Goal: Feedback & Contribution: Submit feedback/report problem

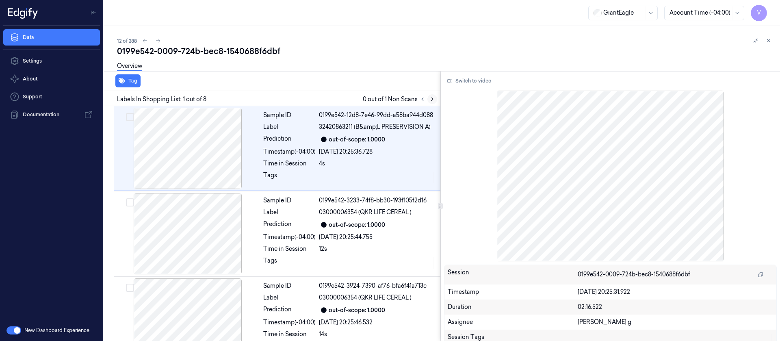
click at [431, 99] on icon at bounding box center [432, 99] width 6 height 6
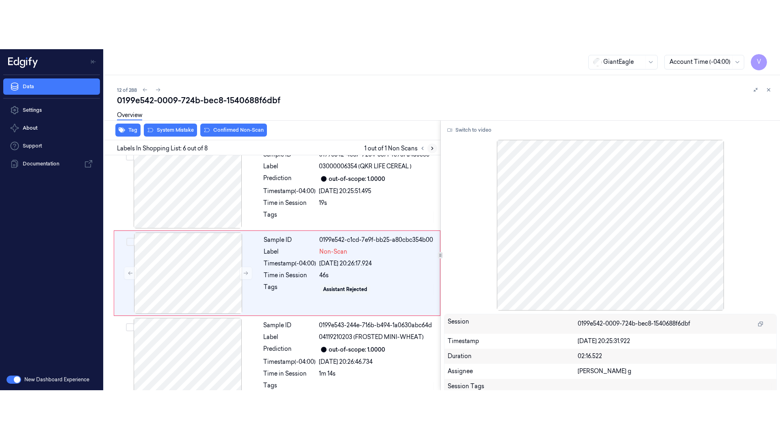
scroll to position [351, 0]
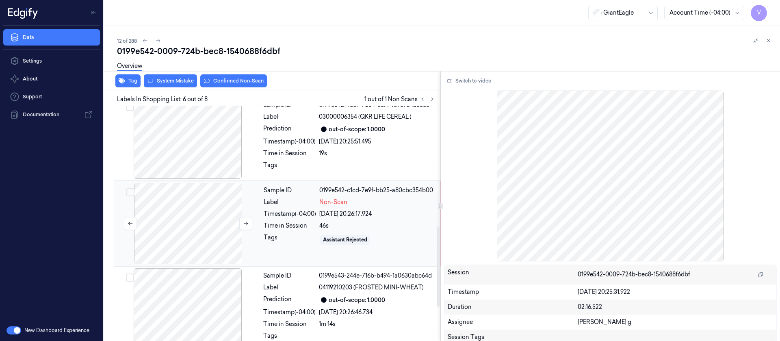
click at [210, 224] on div at bounding box center [188, 223] width 145 height 81
click at [473, 79] on button "Switch to video" at bounding box center [469, 80] width 51 height 13
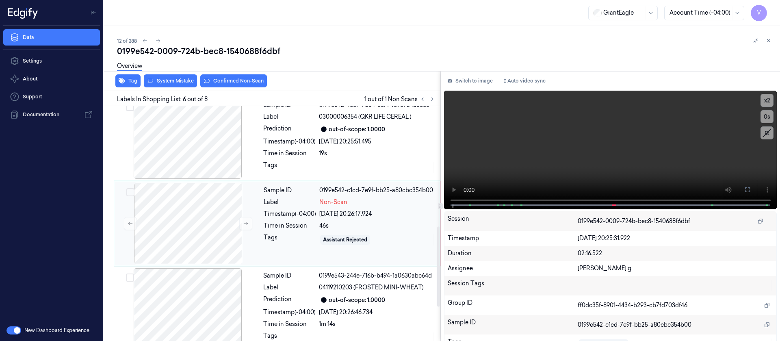
click at [279, 215] on div "Timestamp (-04:00)" at bounding box center [290, 214] width 52 height 9
click at [746, 191] on icon at bounding box center [747, 189] width 5 height 5
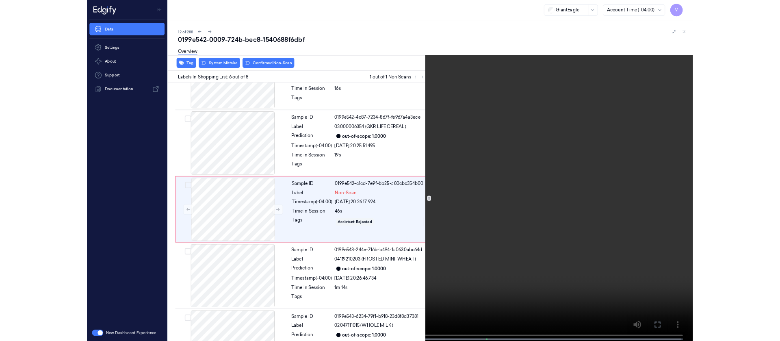
scroll to position [303, 0]
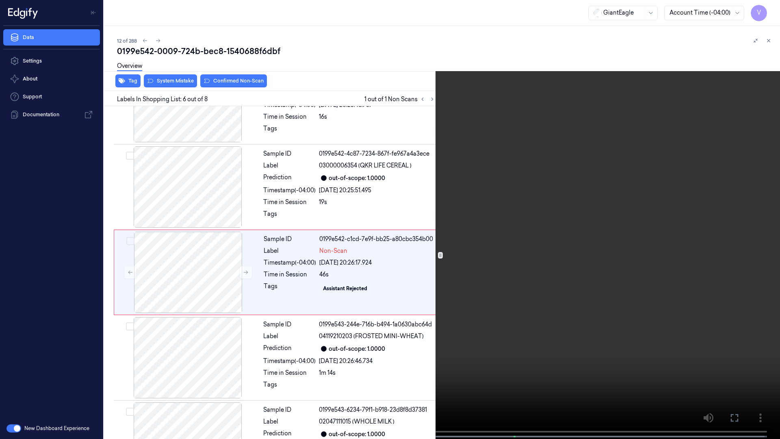
click at [0, 0] on icon at bounding box center [0, 0] width 0 height 0
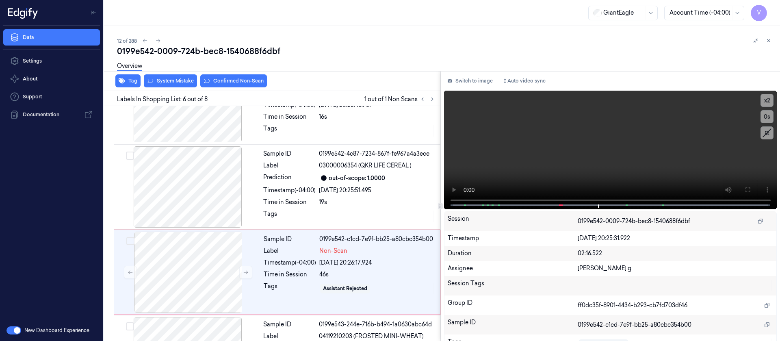
click at [467, 72] on div "Switch to image Auto video sync x 2 0 s Session 0199e542-0009-724b-bec8-1540688…" at bounding box center [610, 206] width 339 height 270
click at [462, 79] on button "Switch to image" at bounding box center [470, 80] width 52 height 13
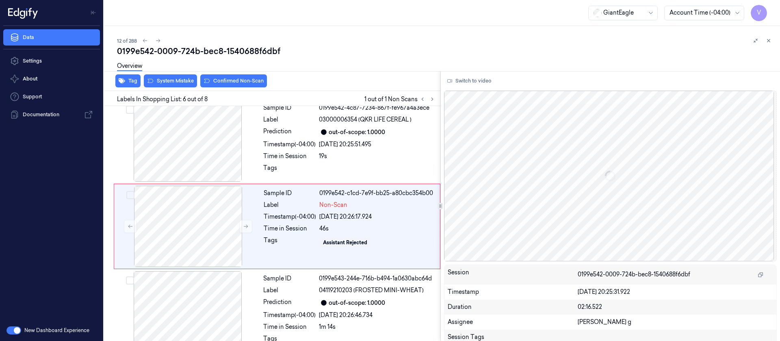
scroll to position [351, 0]
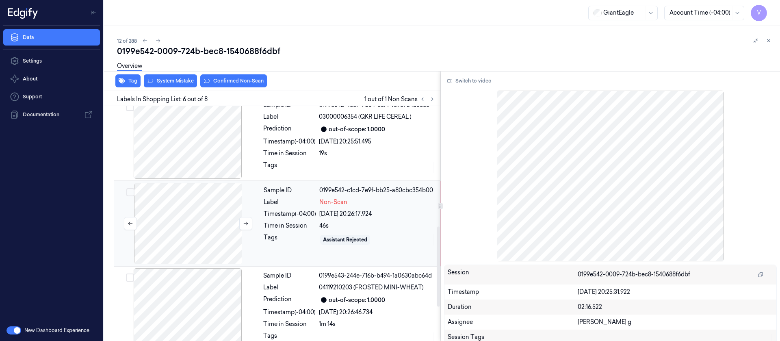
click at [192, 223] on div at bounding box center [188, 223] width 145 height 81
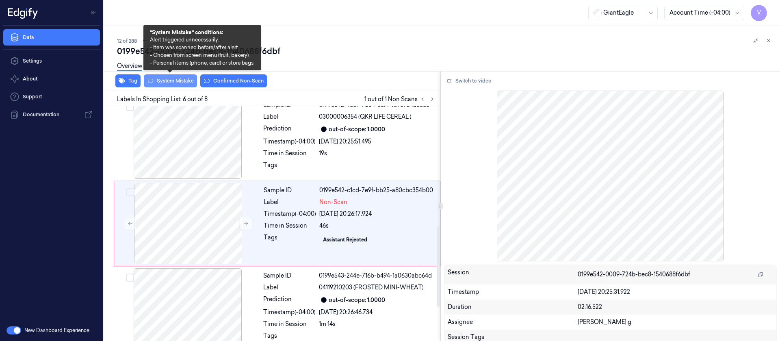
click at [173, 86] on button "System Mistake" at bounding box center [170, 80] width 53 height 13
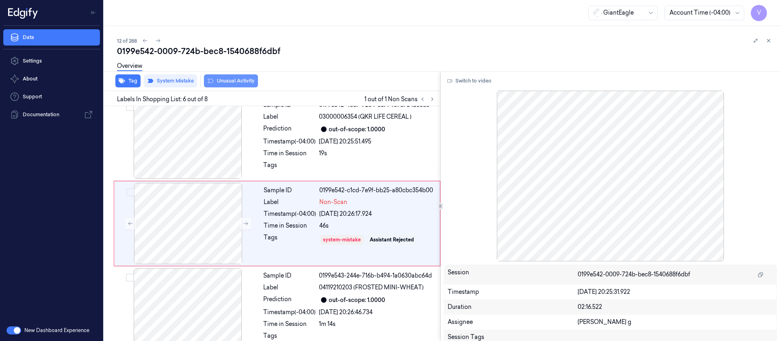
click at [250, 80] on button "Unusual Activity" at bounding box center [231, 80] width 54 height 13
click at [158, 39] on icon at bounding box center [158, 41] width 6 height 6
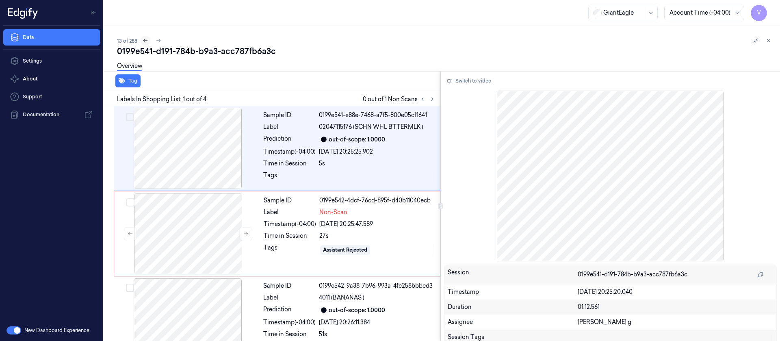
click at [144, 42] on icon at bounding box center [146, 41] width 6 height 6
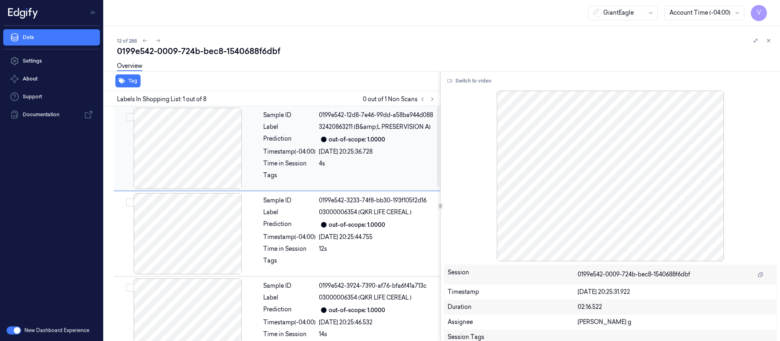
click at [156, 162] on div at bounding box center [187, 148] width 145 height 81
click at [436, 96] on button at bounding box center [432, 99] width 10 height 10
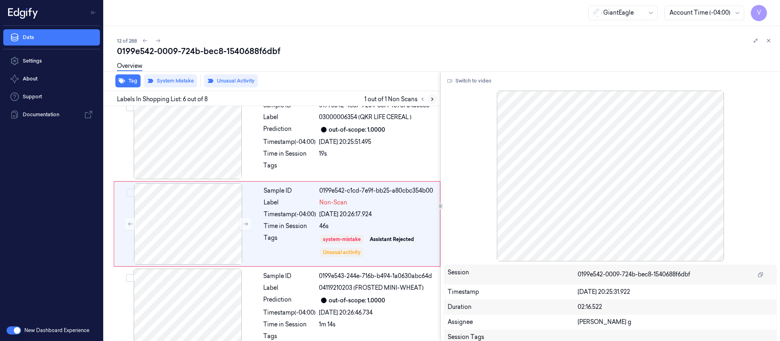
scroll to position [351, 0]
click at [197, 233] on div at bounding box center [188, 223] width 145 height 81
click at [470, 77] on button "Switch to video" at bounding box center [469, 80] width 51 height 13
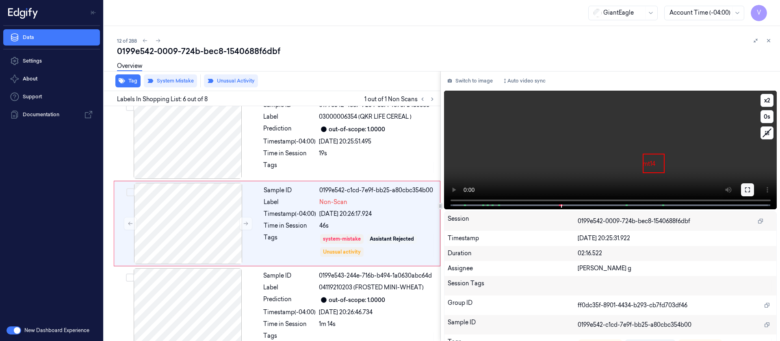
click at [744, 188] on icon at bounding box center [747, 189] width 6 height 6
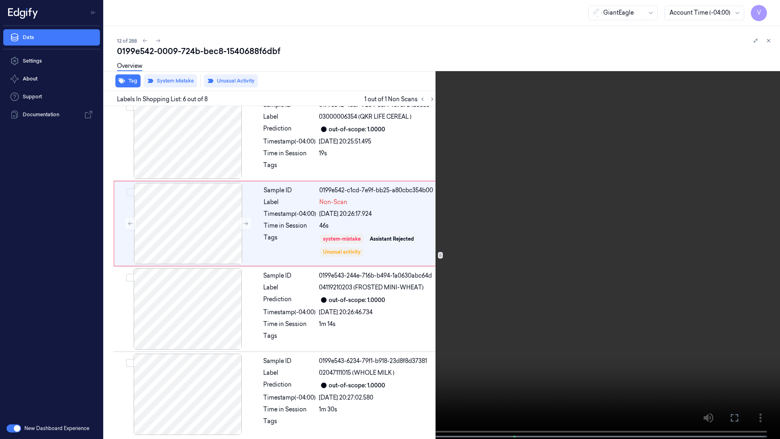
click at [0, 0] on icon at bounding box center [0, 0] width 0 height 0
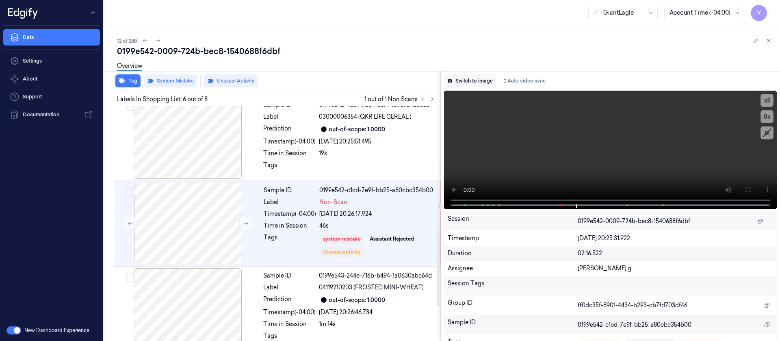
click at [463, 80] on button "Switch to image" at bounding box center [470, 80] width 52 height 13
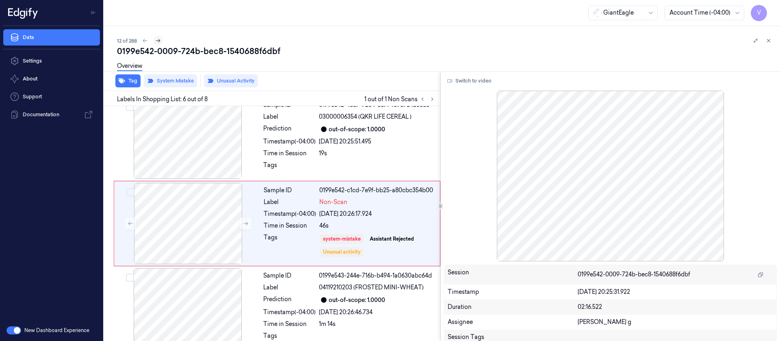
click at [157, 40] on icon at bounding box center [158, 41] width 6 height 6
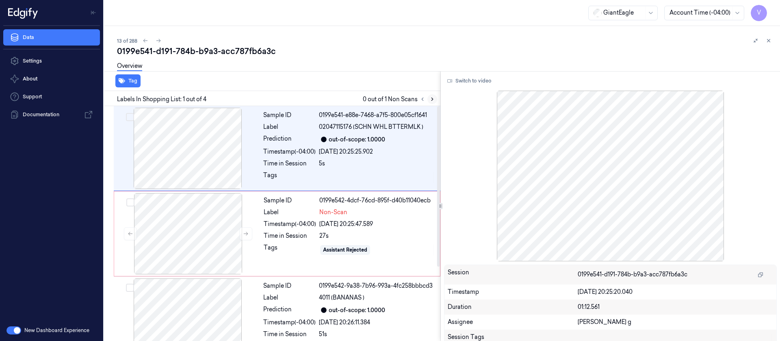
click at [432, 96] on icon at bounding box center [432, 99] width 6 height 6
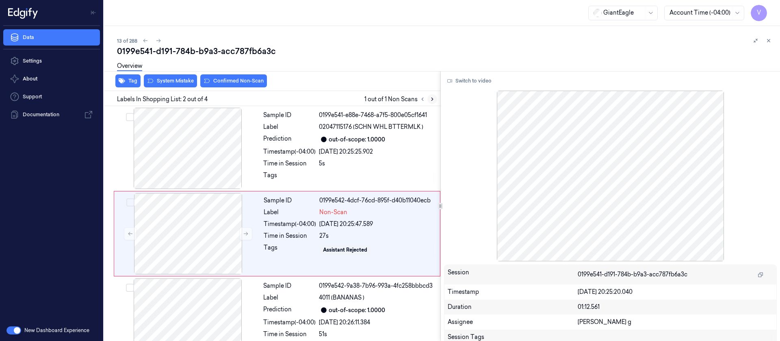
scroll to position [10, 0]
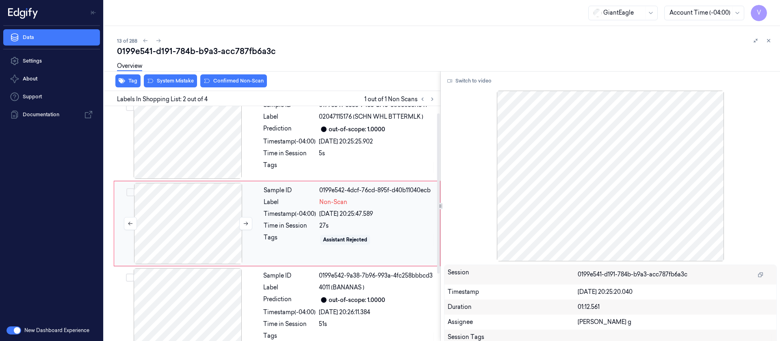
click at [199, 216] on div at bounding box center [188, 223] width 145 height 81
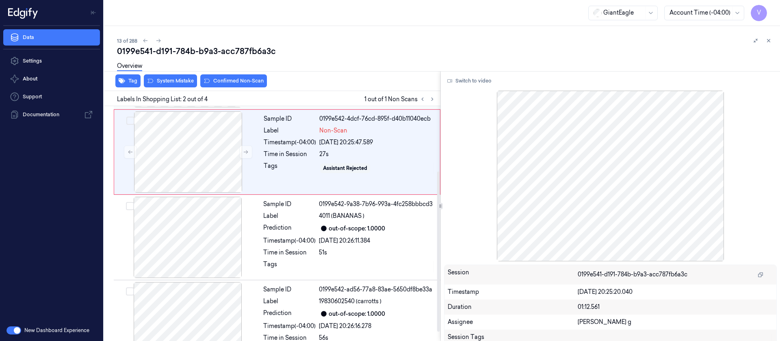
scroll to position [109, 0]
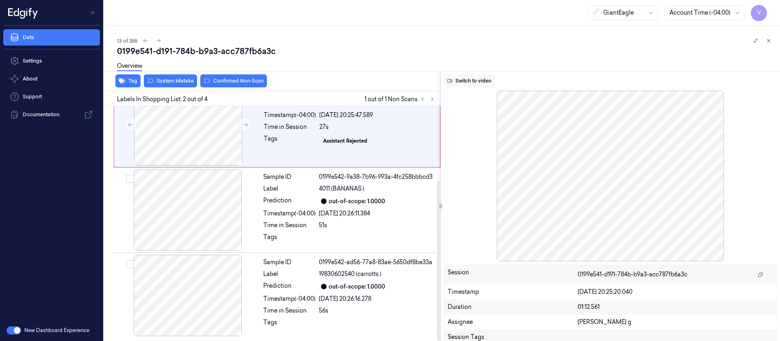
click at [463, 84] on button "Switch to video" at bounding box center [469, 80] width 51 height 13
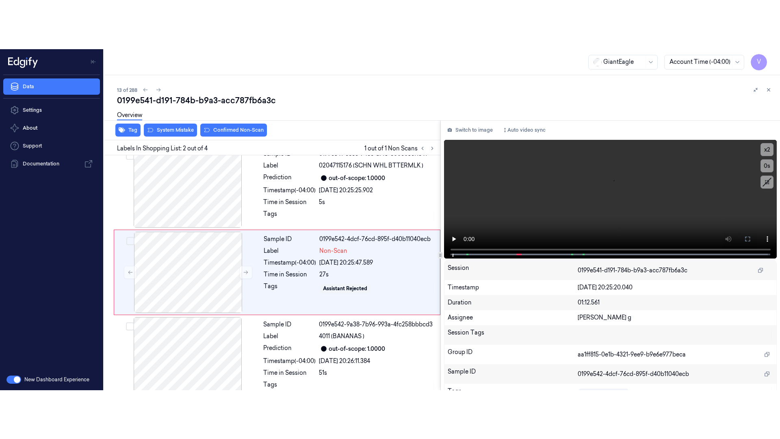
scroll to position [10, 0]
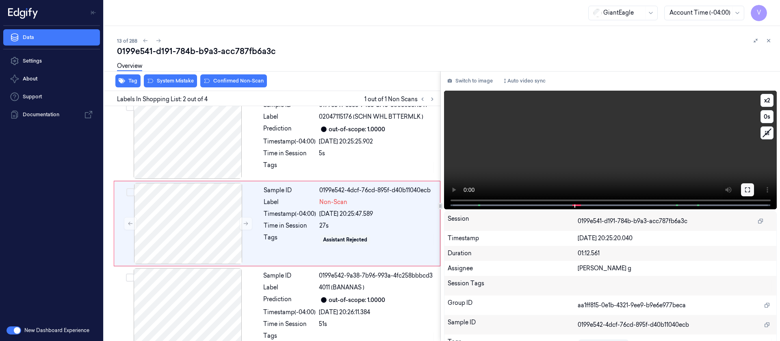
click at [744, 189] on icon at bounding box center [747, 189] width 6 height 6
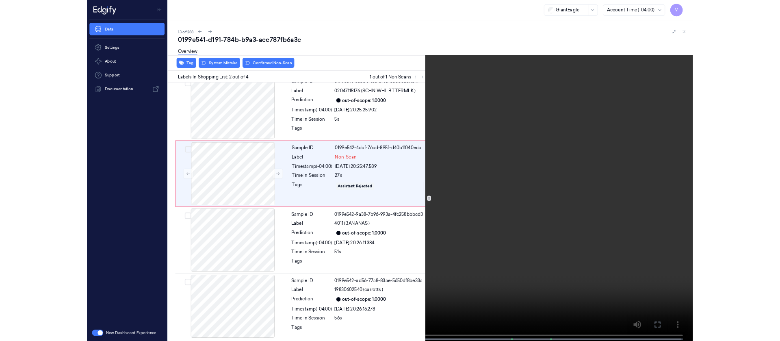
scroll to position [0, 0]
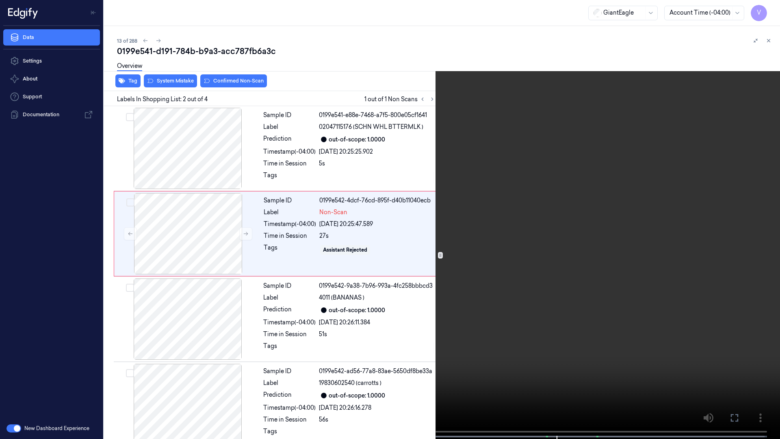
click at [773, 340] on video at bounding box center [390, 220] width 780 height 440
click at [0, 0] on icon at bounding box center [0, 0] width 0 height 0
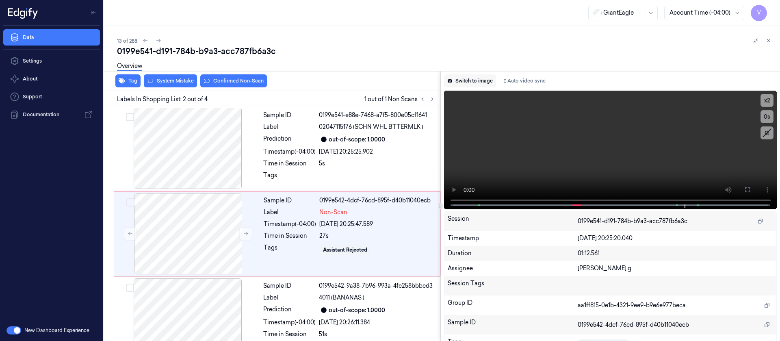
click at [481, 79] on button "Switch to image" at bounding box center [470, 80] width 52 height 13
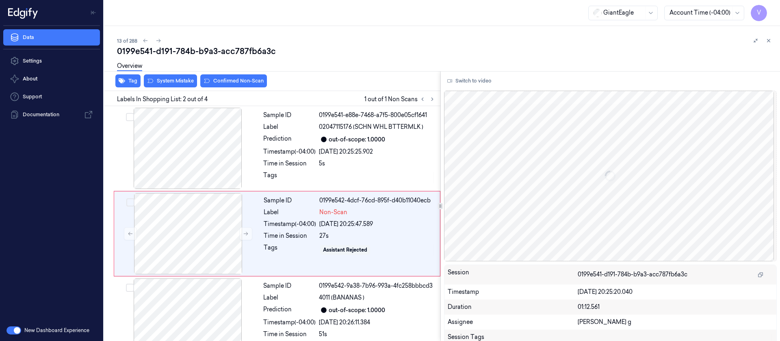
scroll to position [10, 0]
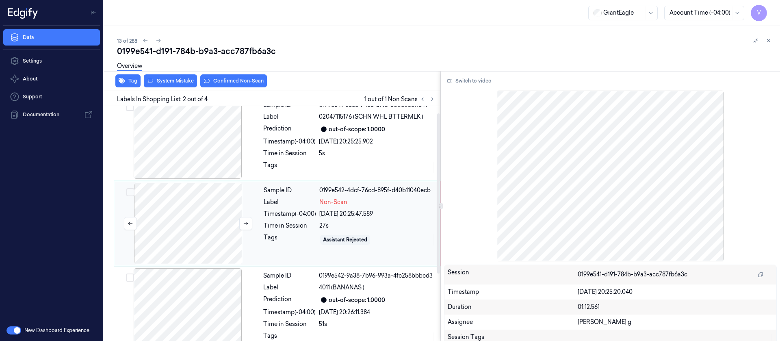
click at [207, 216] on div at bounding box center [188, 223] width 145 height 81
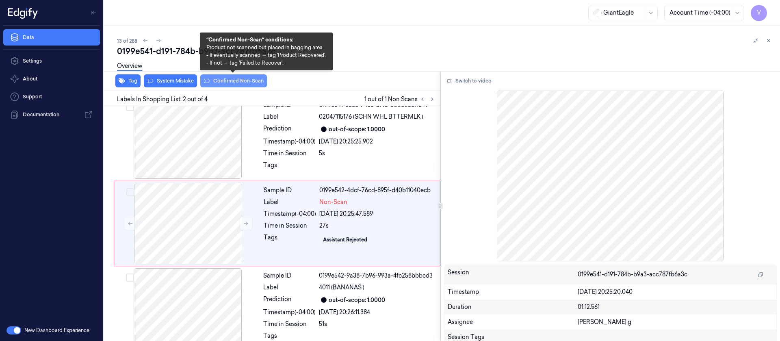
click at [240, 81] on button "Confirmed Non-Scan" at bounding box center [233, 80] width 67 height 13
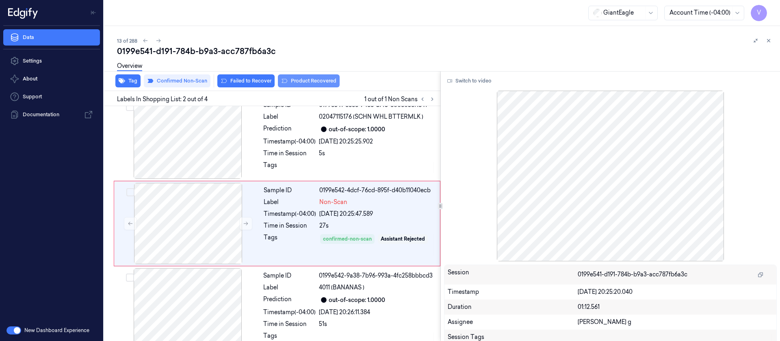
click at [309, 81] on button "Product Recovered" at bounding box center [309, 80] width 62 height 13
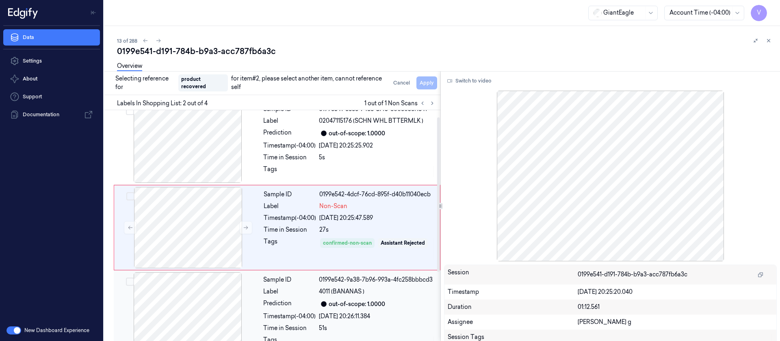
click at [197, 317] on div at bounding box center [187, 312] width 145 height 81
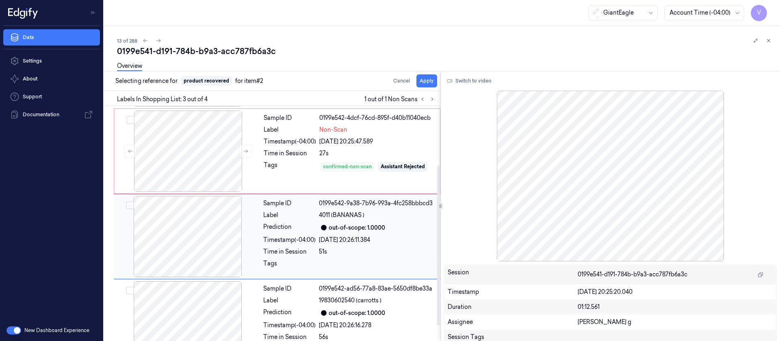
scroll to position [95, 0]
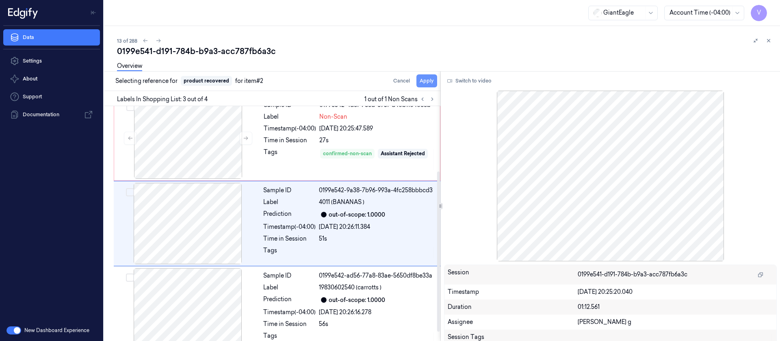
click at [431, 81] on button "Apply" at bounding box center [426, 80] width 21 height 13
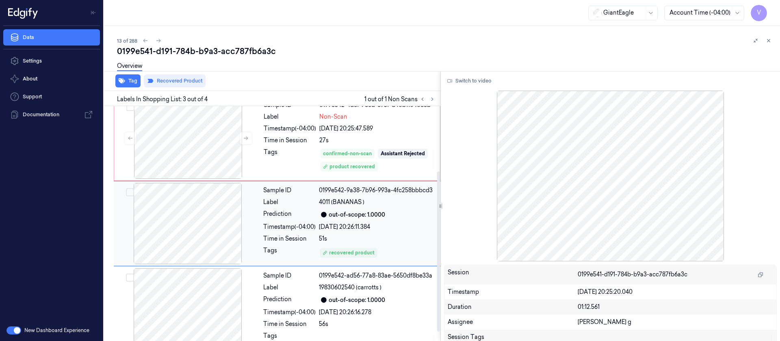
click at [188, 233] on div at bounding box center [187, 223] width 145 height 81
click at [334, 55] on div "0199e541-d191-784b-b9a3-acc787fb6a3c" at bounding box center [445, 50] width 656 height 11
click at [159, 38] on icon at bounding box center [159, 41] width 6 height 6
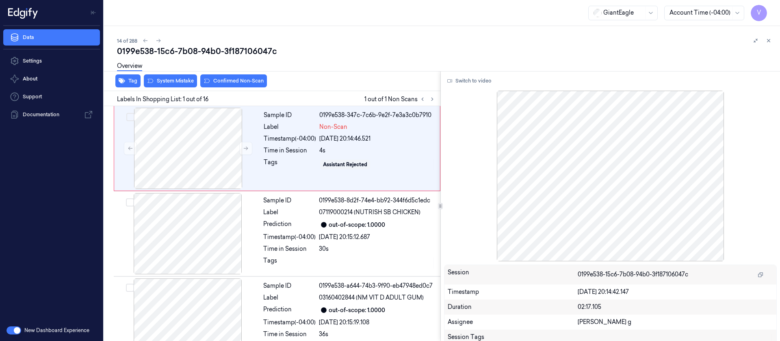
click at [350, 50] on div "0199e538-15c6-7b08-94b0-3f187106047c" at bounding box center [445, 50] width 656 height 11
click at [176, 168] on div at bounding box center [188, 148] width 145 height 81
click at [471, 83] on button "Switch to video" at bounding box center [469, 80] width 51 height 13
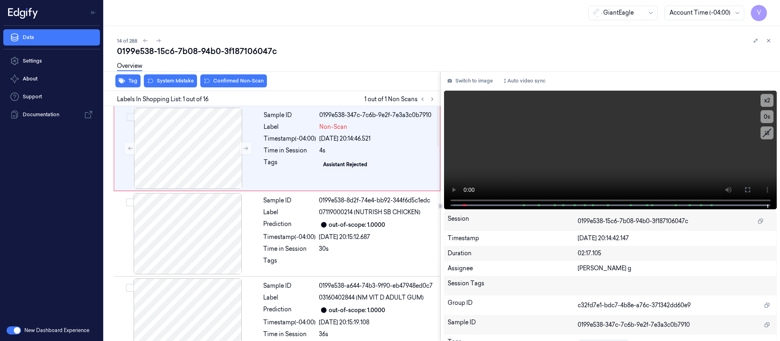
click at [341, 56] on div "0199e538-15c6-7b08-94b0-3f187106047c" at bounding box center [445, 50] width 656 height 11
click at [374, 55] on div "0199e538-15c6-7b08-94b0-3f187106047c" at bounding box center [445, 50] width 656 height 11
click at [747, 192] on icon at bounding box center [747, 189] width 6 height 6
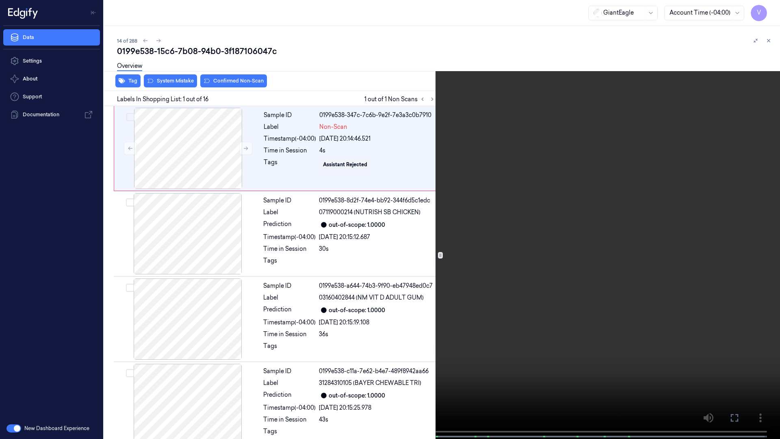
click at [0, 0] on button at bounding box center [0, 0] width 0 height 0
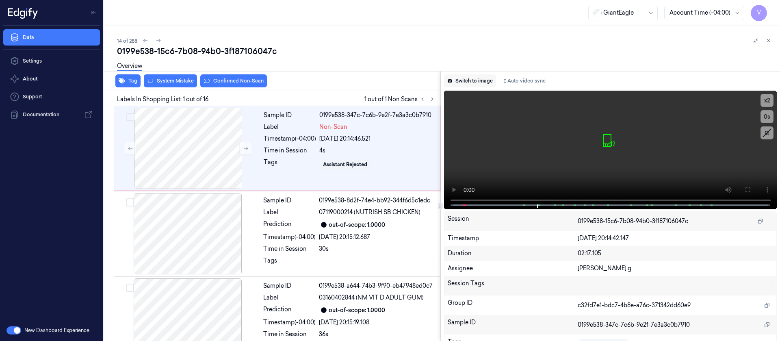
click at [478, 82] on button "Switch to image" at bounding box center [470, 80] width 52 height 13
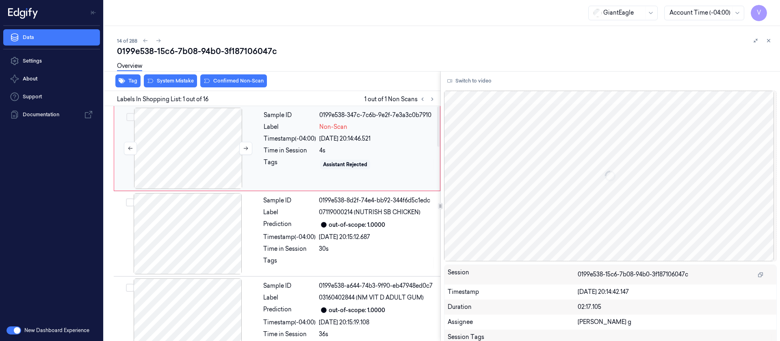
click at [171, 142] on div at bounding box center [188, 148] width 145 height 81
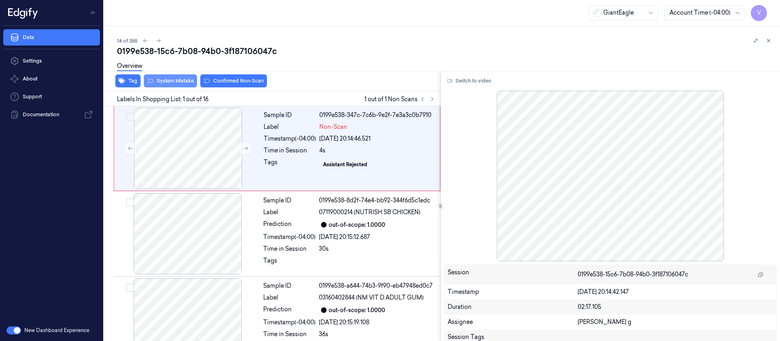
click at [164, 81] on button "System Mistake" at bounding box center [170, 80] width 53 height 13
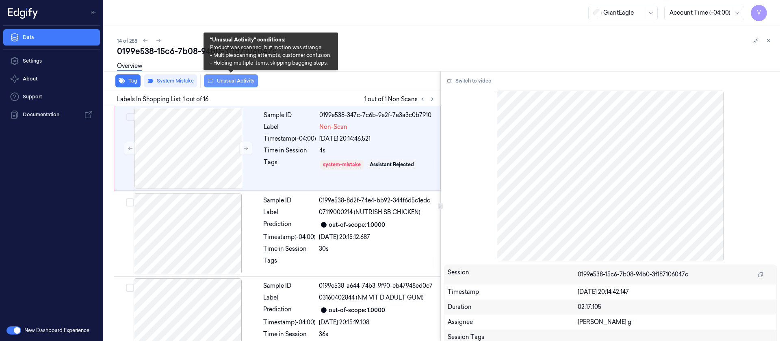
click at [240, 82] on button "Unusual Activity" at bounding box center [231, 80] width 54 height 13
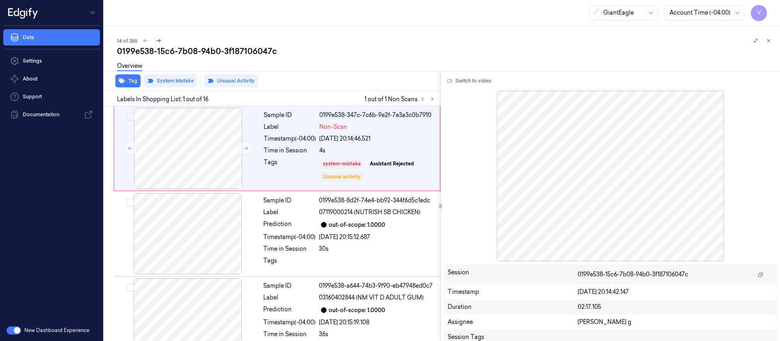
click at [161, 38] on icon at bounding box center [159, 41] width 6 height 6
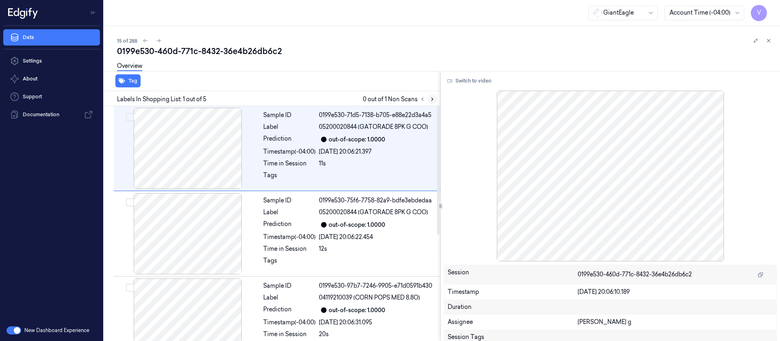
click at [436, 100] on button at bounding box center [432, 99] width 10 height 10
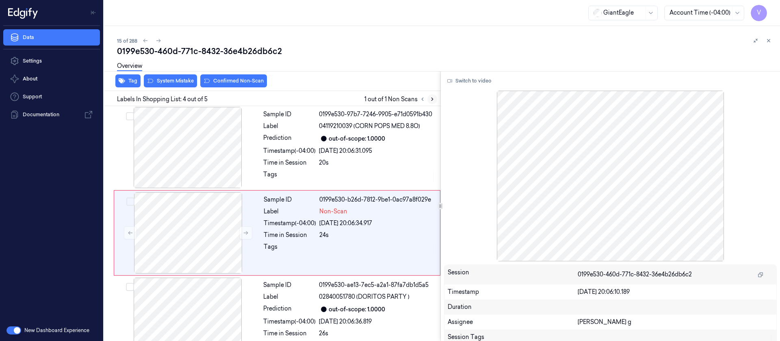
scroll to position [181, 0]
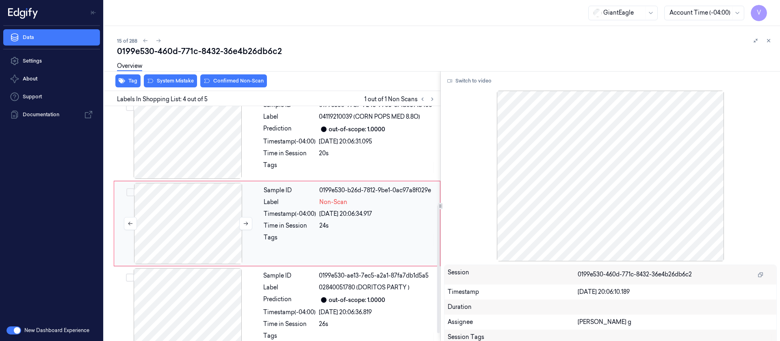
click at [216, 214] on div at bounding box center [188, 223] width 145 height 81
click at [467, 85] on button "Switch to video" at bounding box center [469, 80] width 51 height 13
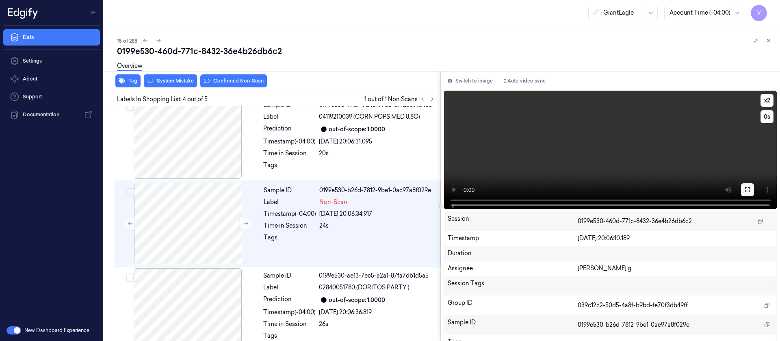
click at [745, 190] on icon at bounding box center [747, 189] width 6 height 6
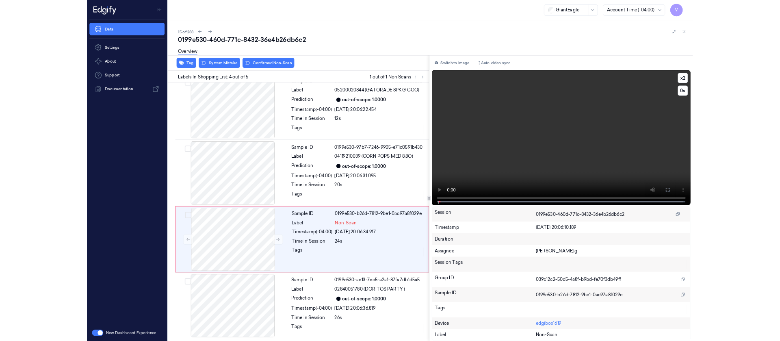
scroll to position [96, 0]
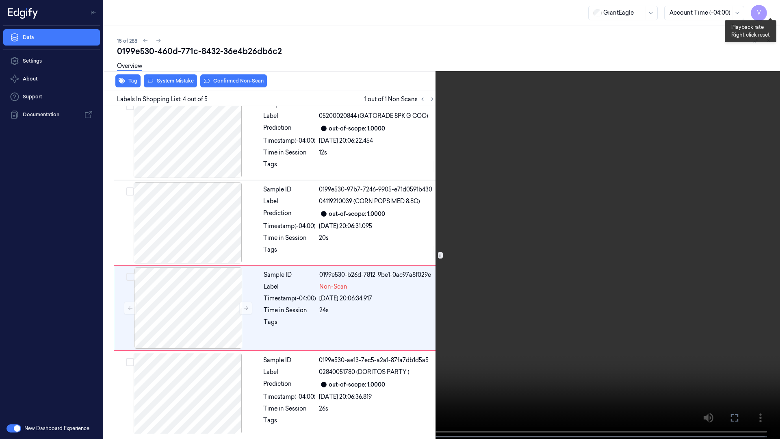
click at [773, 11] on button "x 2" at bounding box center [769, 9] width 13 height 13
click at [773, 11] on button "x 4" at bounding box center [769, 9] width 13 height 13
click at [0, 0] on icon at bounding box center [0, 0] width 0 height 0
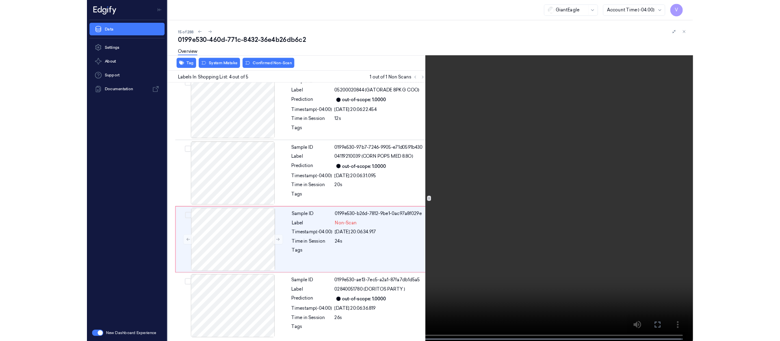
scroll to position [181, 0]
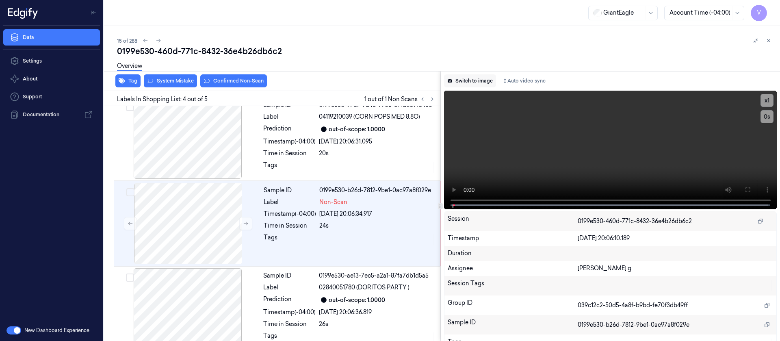
click at [473, 85] on button "Switch to image" at bounding box center [470, 80] width 52 height 13
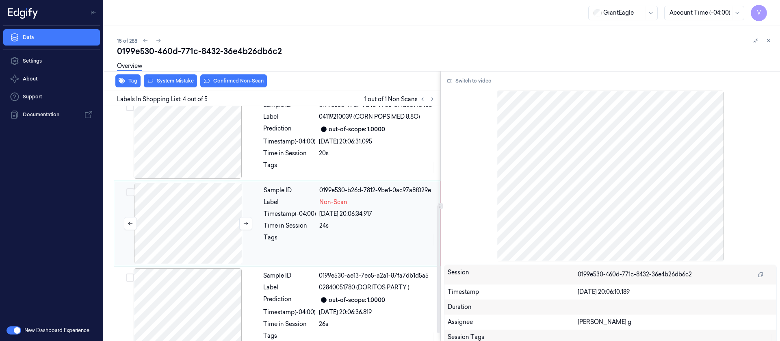
click at [185, 228] on div at bounding box center [188, 223] width 145 height 81
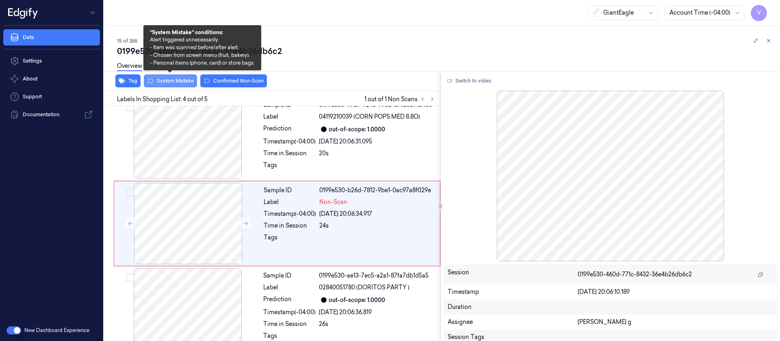
click at [165, 81] on button "System Mistake" at bounding box center [170, 80] width 53 height 13
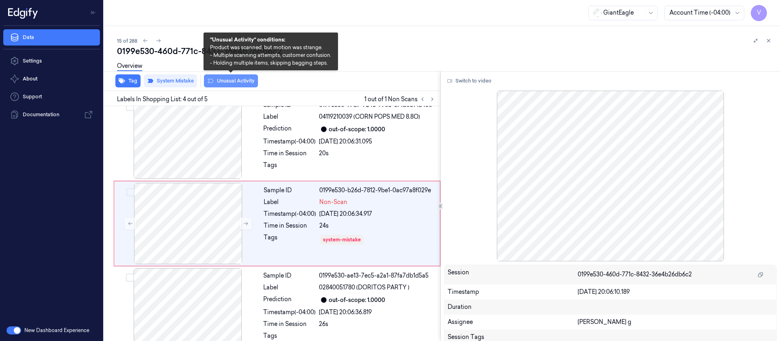
click at [229, 84] on button "Unusual Activity" at bounding box center [231, 80] width 54 height 13
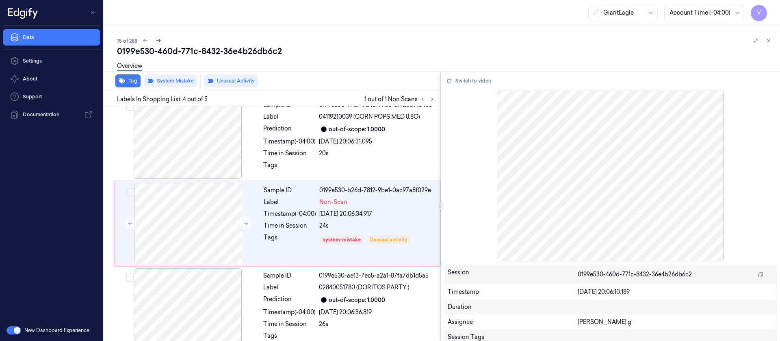
click at [160, 44] on button at bounding box center [158, 41] width 10 height 10
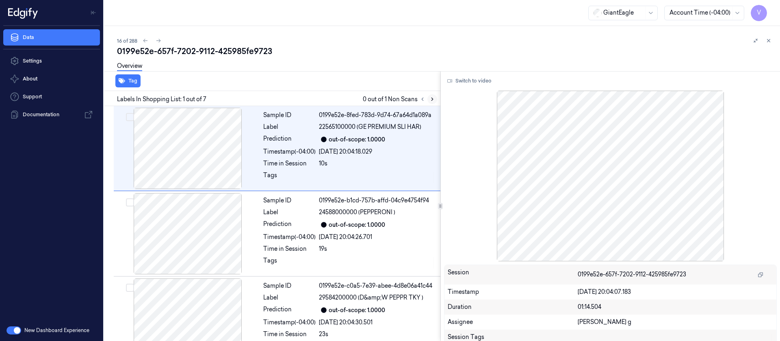
click at [434, 99] on icon at bounding box center [432, 99] width 6 height 6
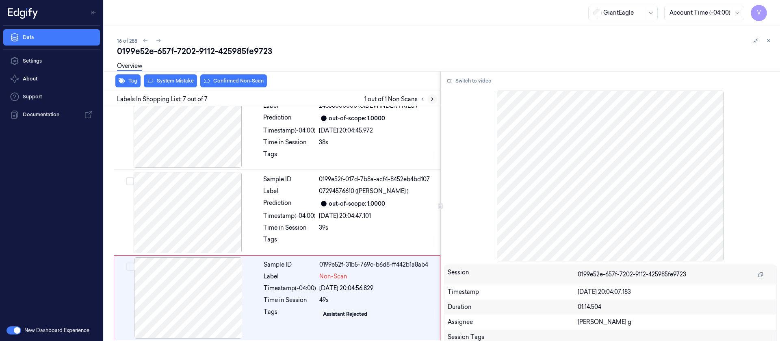
scroll to position [365, 0]
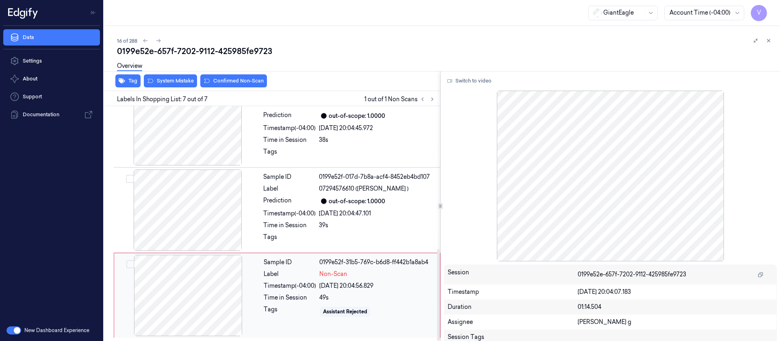
click at [184, 292] on div at bounding box center [188, 295] width 145 height 81
click at [202, 205] on div at bounding box center [187, 209] width 145 height 81
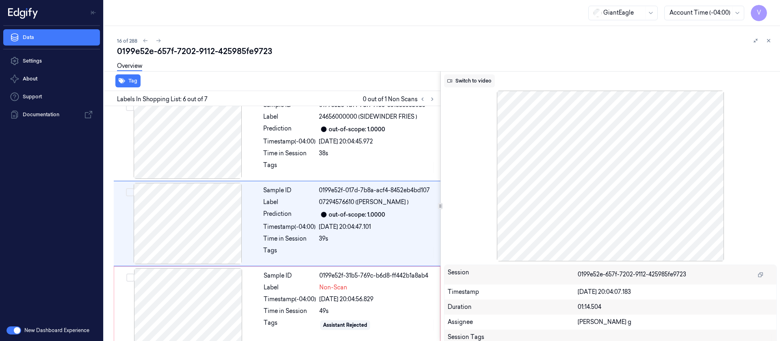
click at [468, 81] on button "Switch to video" at bounding box center [469, 80] width 51 height 13
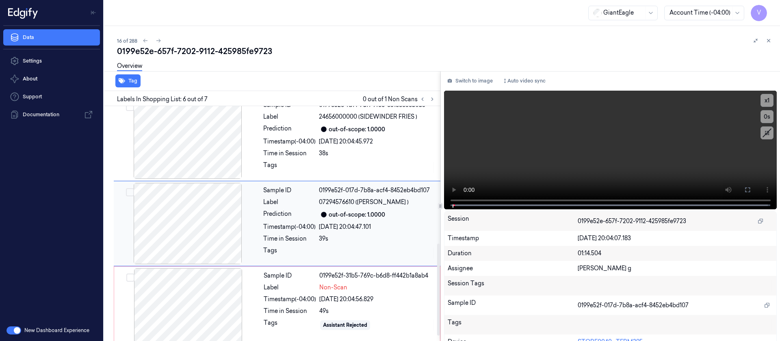
click at [188, 229] on div at bounding box center [187, 223] width 145 height 81
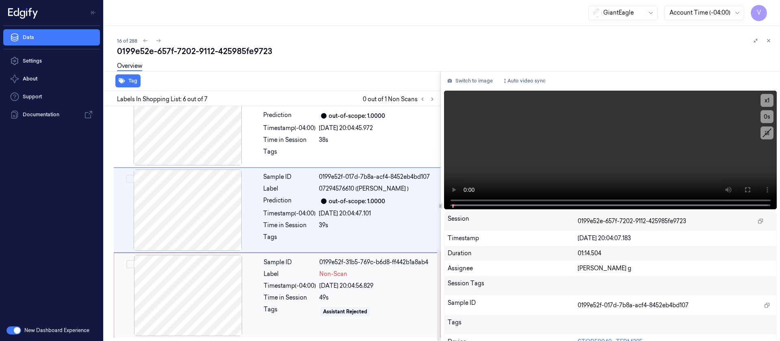
click at [200, 280] on div at bounding box center [188, 295] width 145 height 81
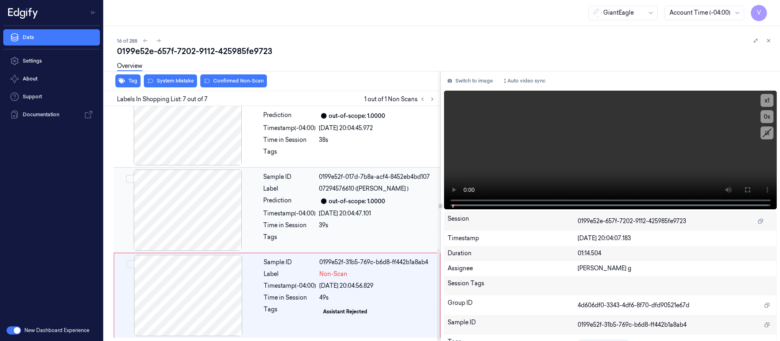
click at [199, 226] on div at bounding box center [187, 209] width 145 height 81
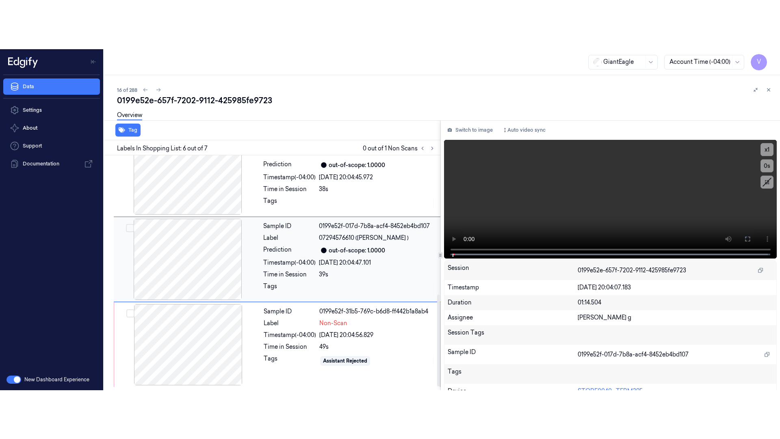
scroll to position [351, 0]
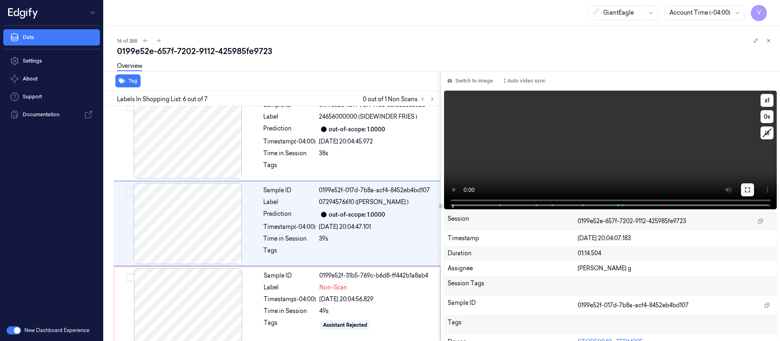
click at [746, 192] on icon at bounding box center [747, 189] width 6 height 6
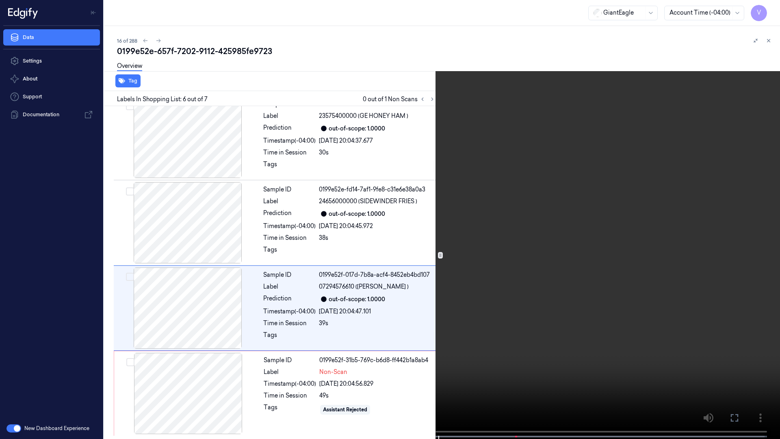
click at [0, 0] on icon at bounding box center [0, 0] width 0 height 0
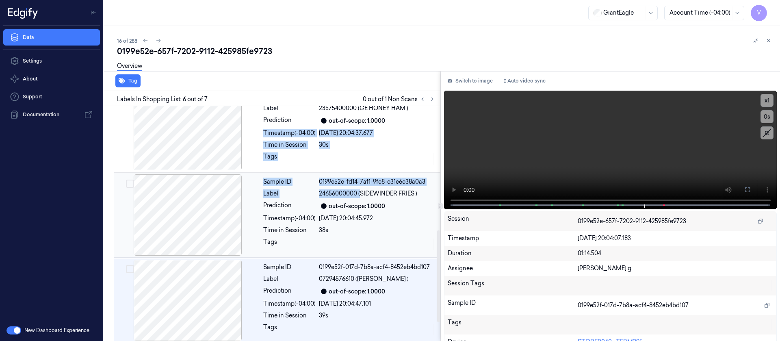
scroll to position [351, 0]
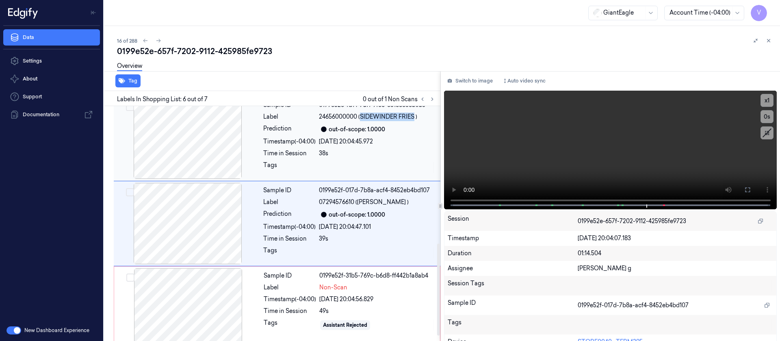
drag, startPoint x: 361, startPoint y: 117, endPoint x: 415, endPoint y: 116, distance: 54.0
click at [415, 116] on span "24656000000 (SIDEWINDER FRIES )" at bounding box center [368, 116] width 98 height 9
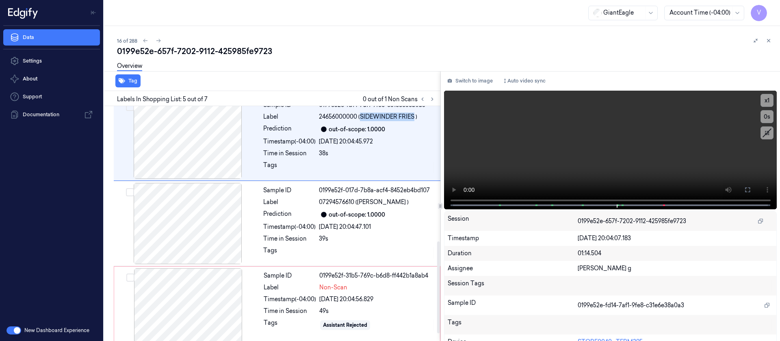
copy span "SIDEWINDER FRIES"
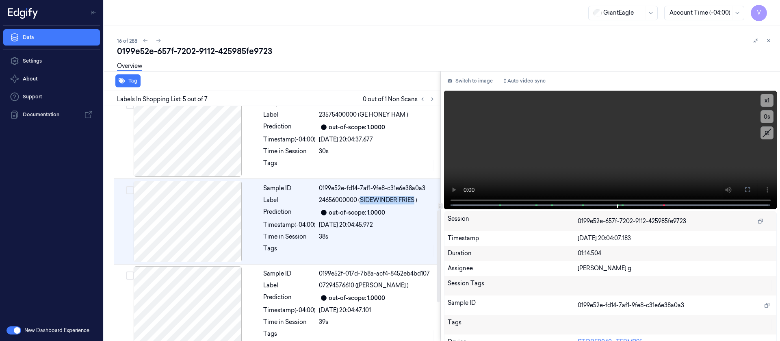
scroll to position [266, 0]
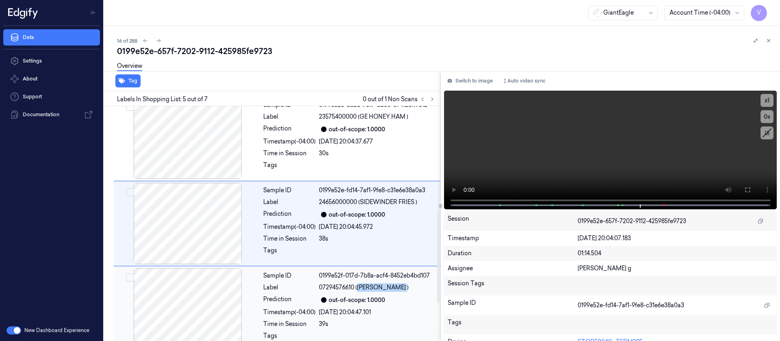
drag, startPoint x: 359, startPoint y: 288, endPoint x: 406, endPoint y: 290, distance: 47.2
click at [406, 290] on span "07294576610 ([PERSON_NAME] )" at bounding box center [364, 287] width 90 height 9
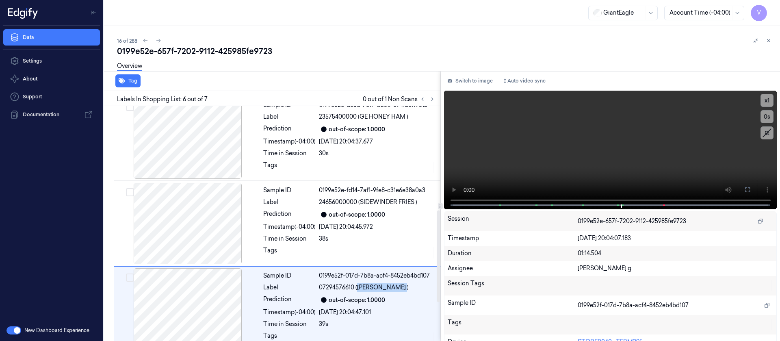
copy span "[PERSON_NAME]"
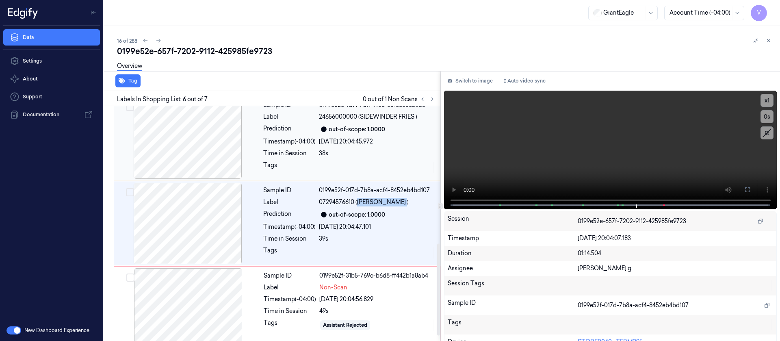
click at [299, 145] on div "Timestamp (-04:00)" at bounding box center [289, 141] width 52 height 9
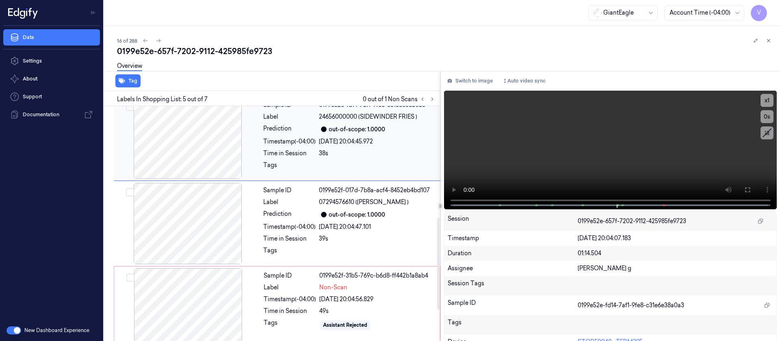
scroll to position [266, 0]
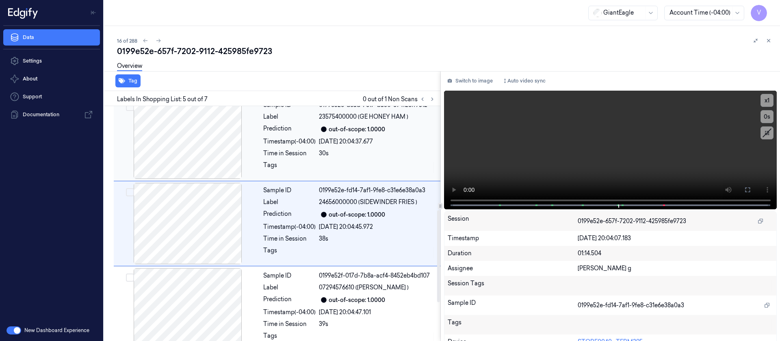
click at [313, 148] on div "Sample ID 0199e52e-dcad-7c17-ba30-894f26ff9512 Label 23575400000 (GE HONEY HAM …" at bounding box center [349, 137] width 179 height 81
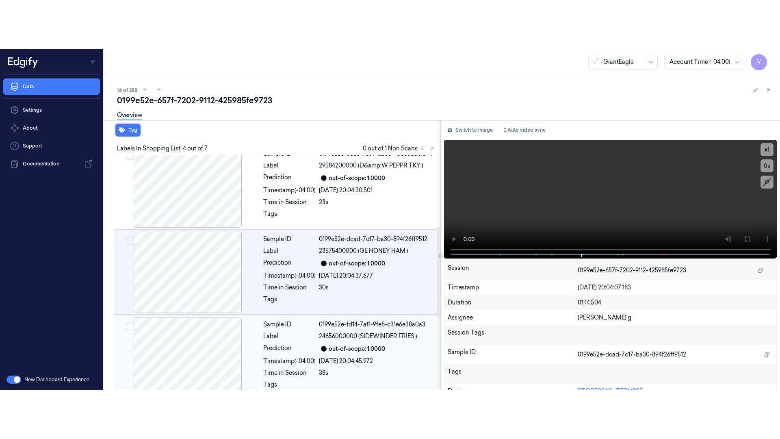
scroll to position [181, 0]
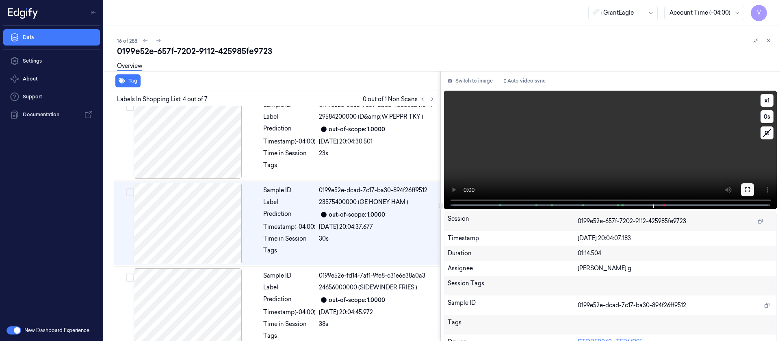
click at [744, 192] on icon at bounding box center [747, 189] width 6 height 6
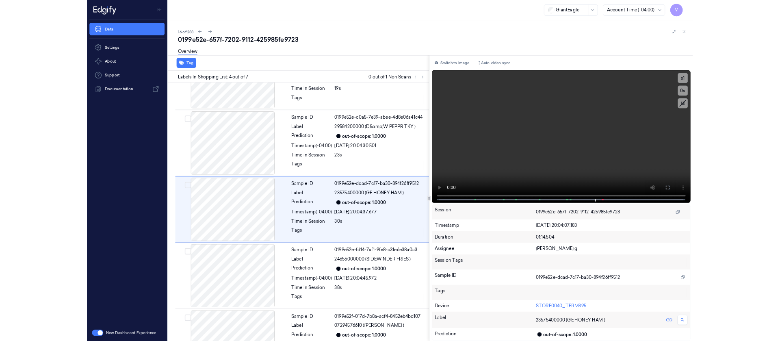
scroll to position [132, 0]
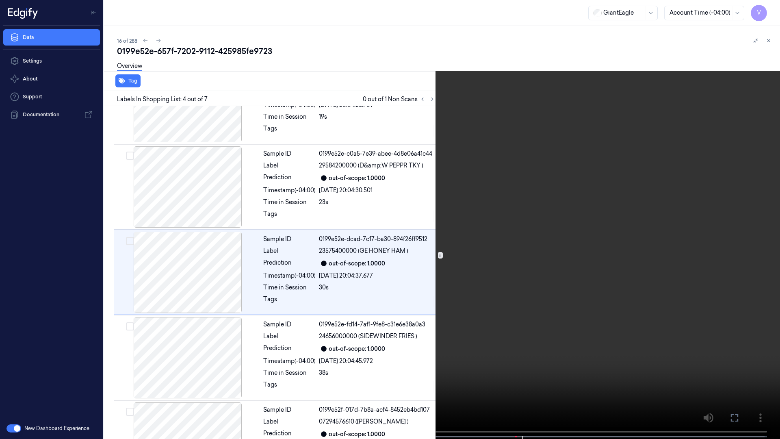
click at [0, 0] on icon at bounding box center [0, 0] width 0 height 0
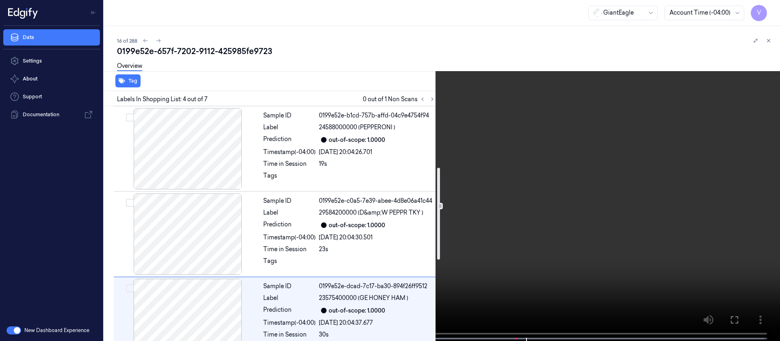
scroll to position [181, 0]
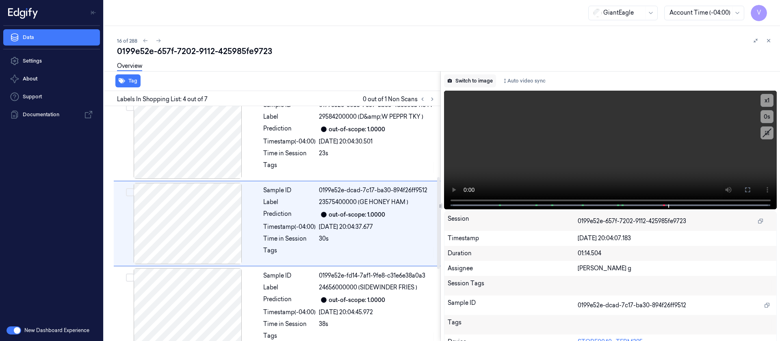
click at [471, 82] on button "Switch to image" at bounding box center [470, 80] width 52 height 13
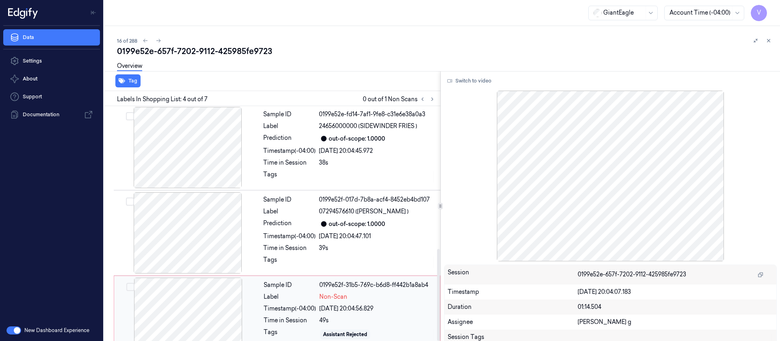
scroll to position [365, 0]
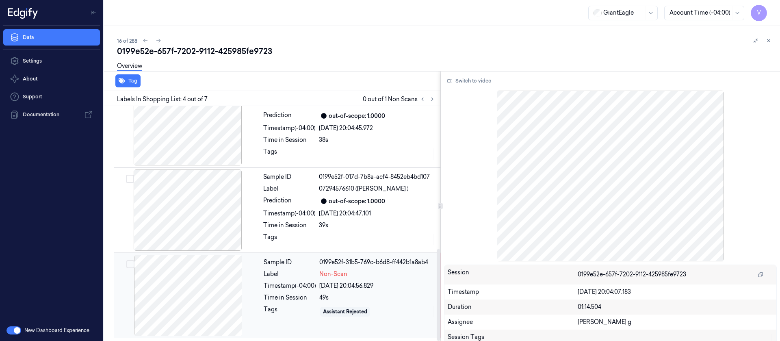
click at [169, 310] on div at bounding box center [188, 295] width 145 height 81
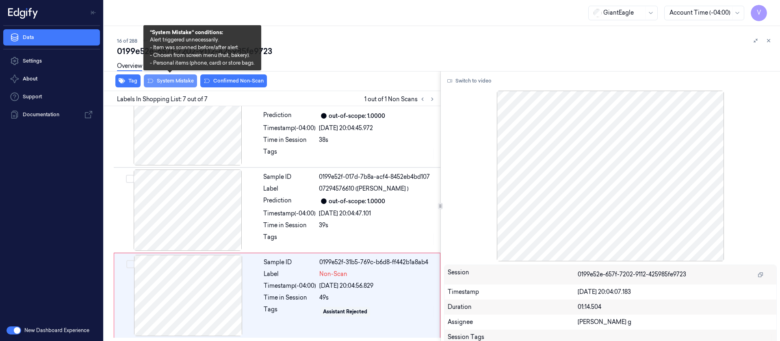
click at [165, 81] on button "System Mistake" at bounding box center [170, 80] width 53 height 13
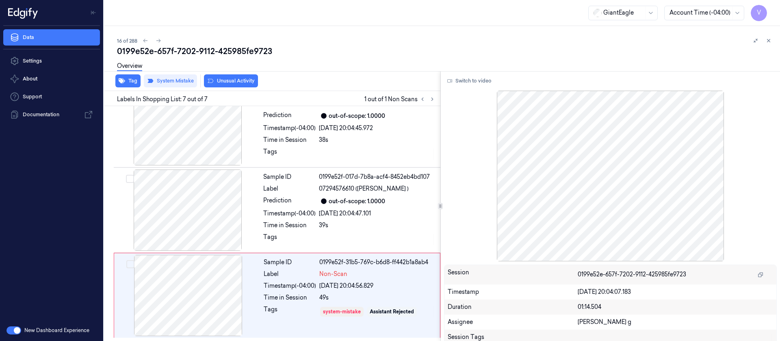
click at [236, 78] on button "Unusual Activity" at bounding box center [231, 80] width 54 height 13
click at [157, 38] on icon at bounding box center [159, 41] width 6 height 6
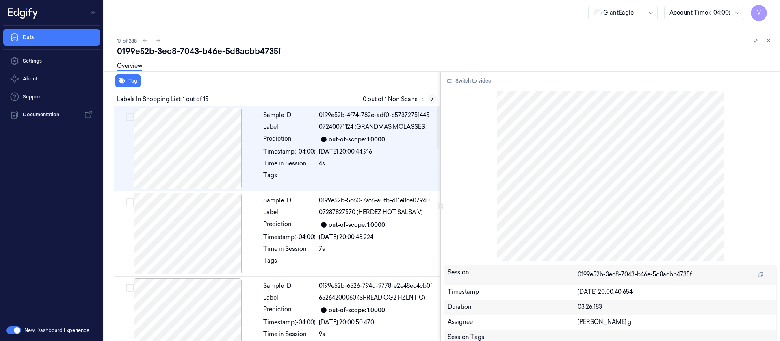
click at [432, 96] on icon at bounding box center [432, 99] width 6 height 6
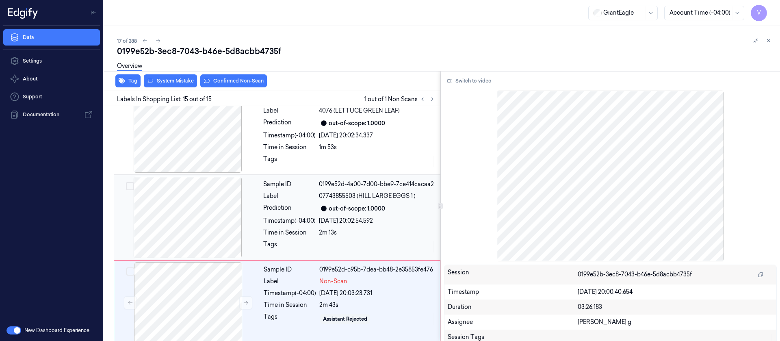
scroll to position [1047, 0]
click at [182, 295] on div at bounding box center [188, 301] width 145 height 81
click at [257, 140] on div at bounding box center [187, 131] width 145 height 81
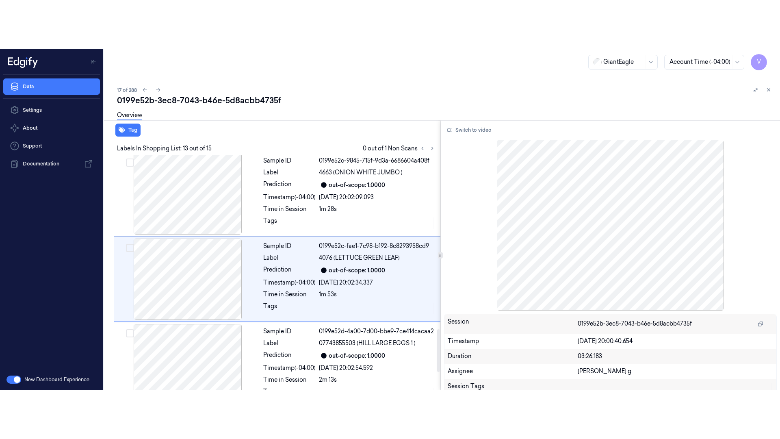
scroll to position [948, 0]
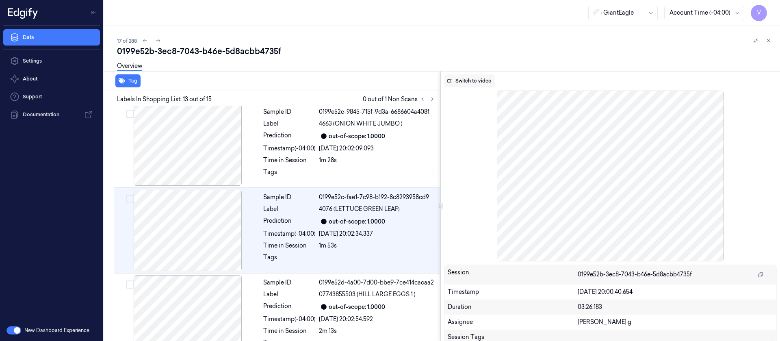
click at [469, 81] on button "Switch to video" at bounding box center [469, 80] width 51 height 13
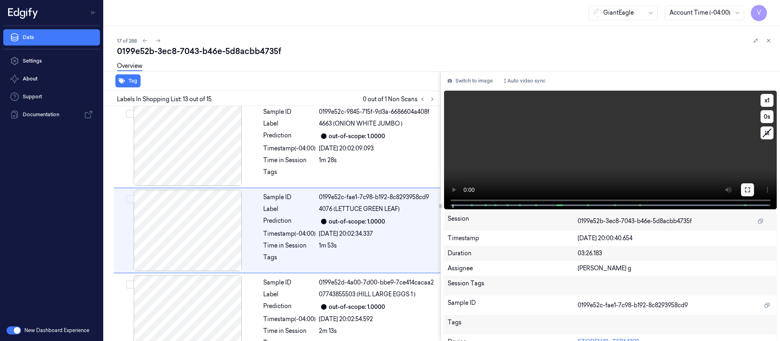
click at [745, 191] on icon at bounding box center [747, 189] width 6 height 6
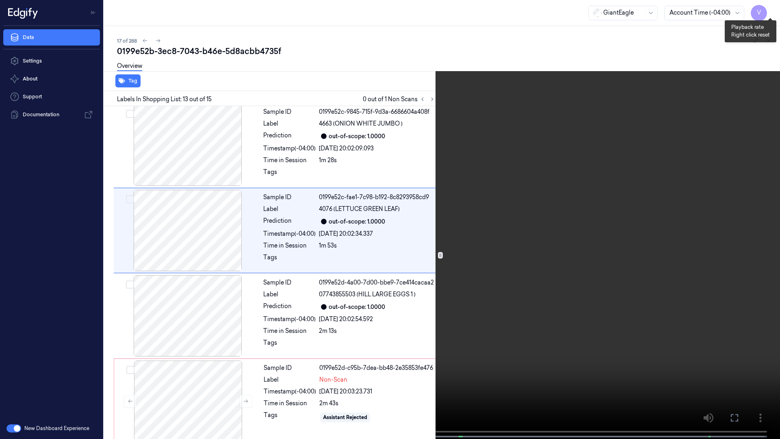
click at [771, 8] on button "x 1" at bounding box center [769, 9] width 13 height 13
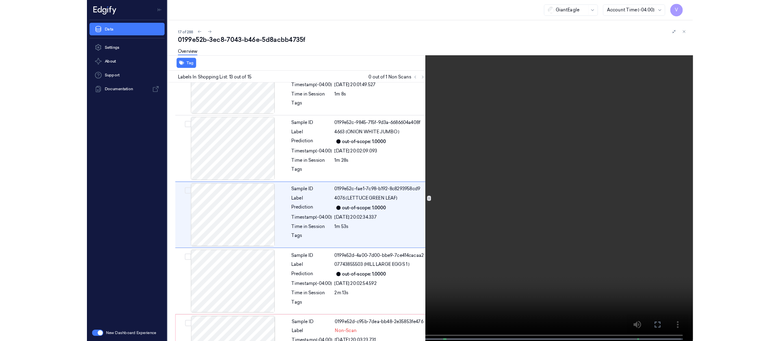
scroll to position [899, 0]
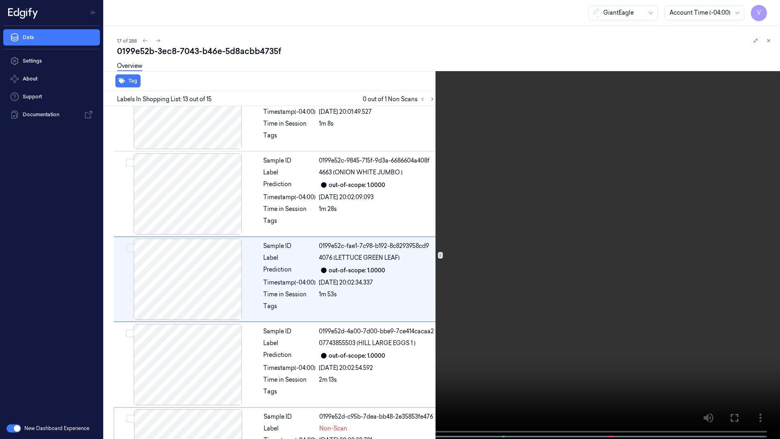
click at [0, 0] on icon at bounding box center [0, 0] width 0 height 0
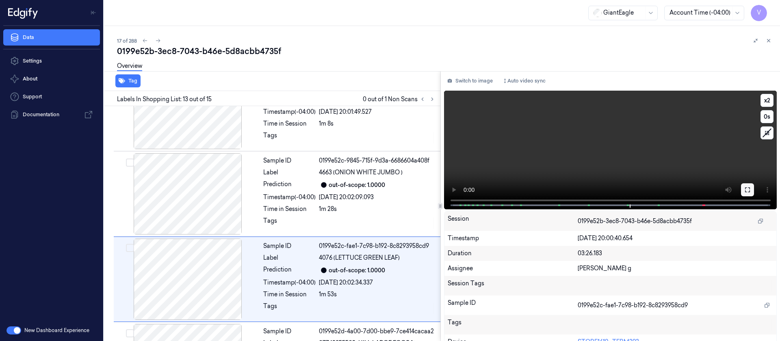
click at [747, 190] on icon at bounding box center [747, 189] width 6 height 6
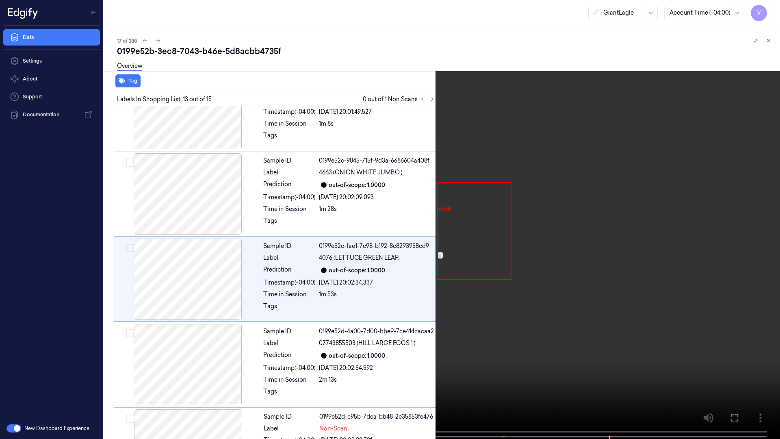
click at [0, 0] on button at bounding box center [0, 0] width 0 height 0
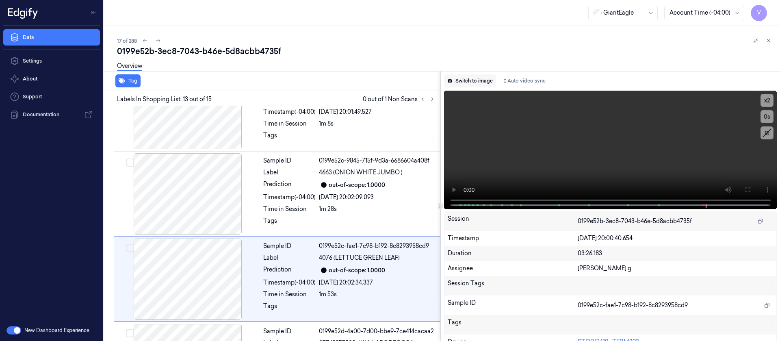
click at [478, 78] on button "Switch to image" at bounding box center [470, 80] width 52 height 13
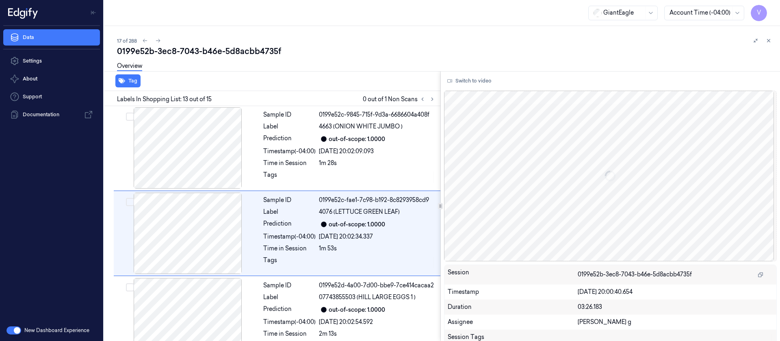
scroll to position [948, 0]
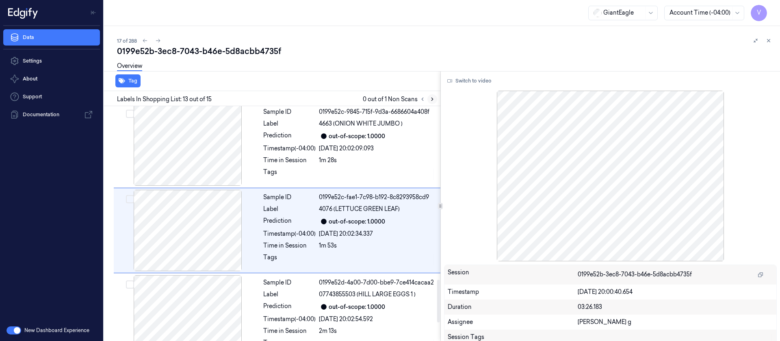
click at [431, 97] on icon at bounding box center [432, 99] width 6 height 6
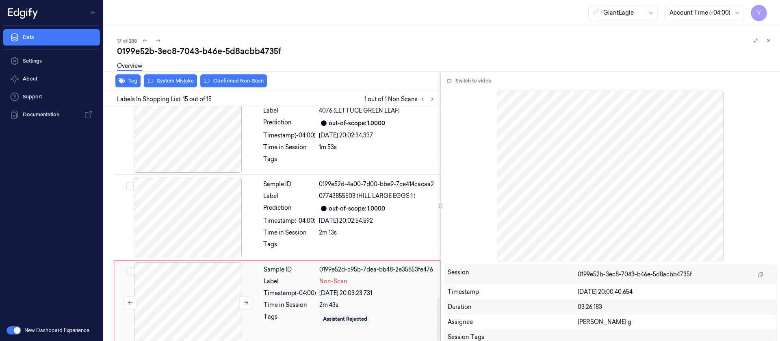
scroll to position [1047, 0]
click at [215, 279] on div at bounding box center [188, 301] width 145 height 81
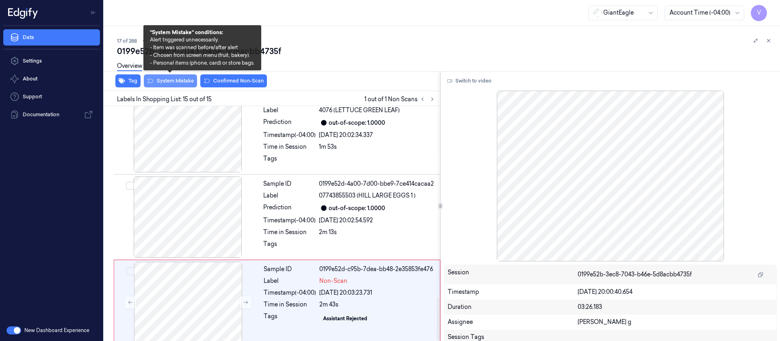
click at [176, 79] on button "System Mistake" at bounding box center [170, 80] width 53 height 13
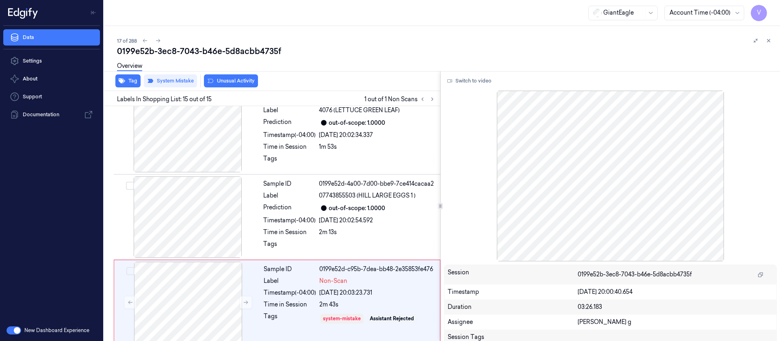
click at [230, 80] on button "Unusual Activity" at bounding box center [231, 80] width 54 height 13
click at [156, 43] on icon at bounding box center [158, 41] width 6 height 6
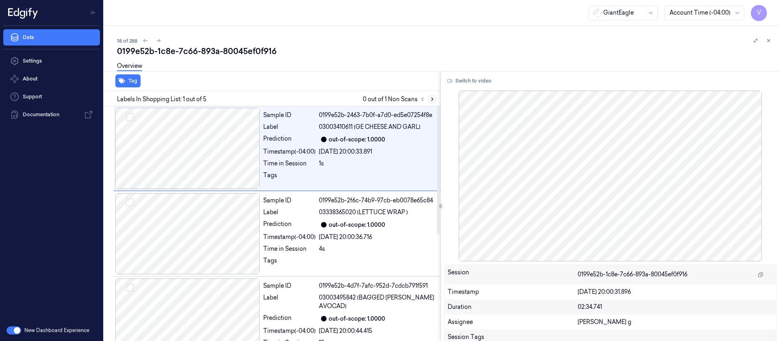
click at [431, 98] on icon at bounding box center [432, 99] width 2 height 3
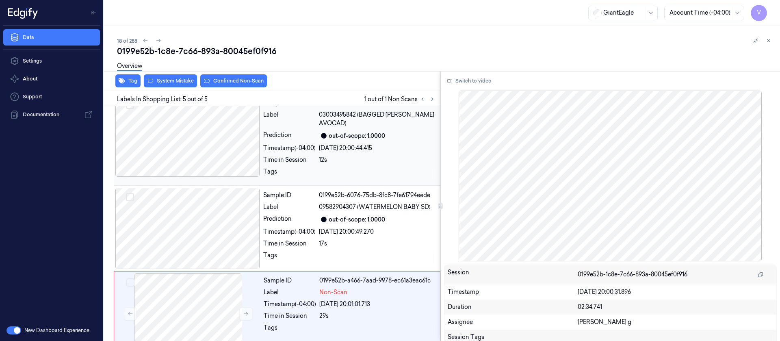
scroll to position [194, 0]
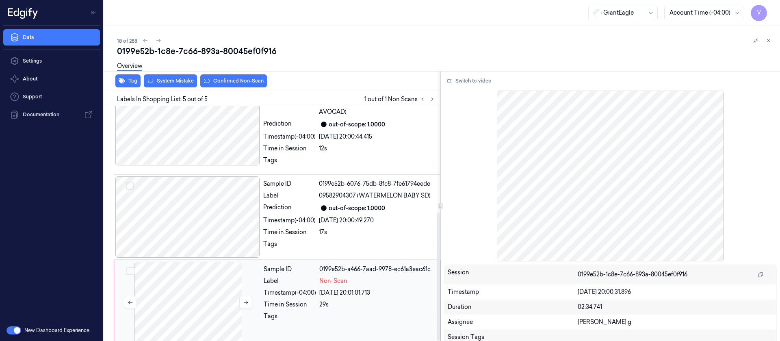
click at [186, 288] on div at bounding box center [188, 301] width 145 height 81
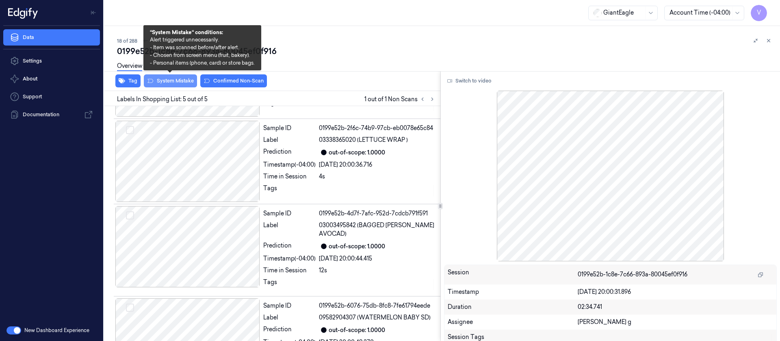
click at [168, 83] on button "System Mistake" at bounding box center [170, 80] width 53 height 13
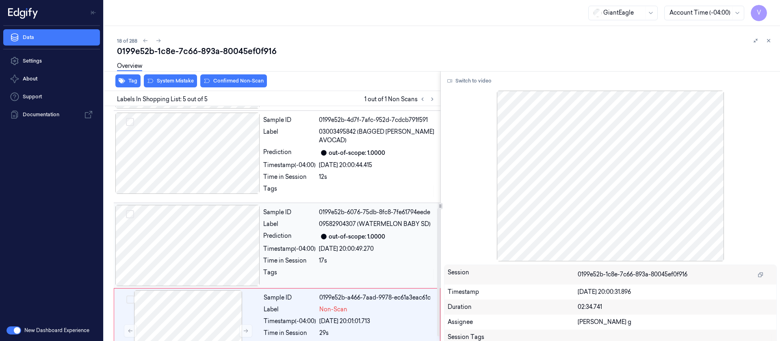
scroll to position [194, 0]
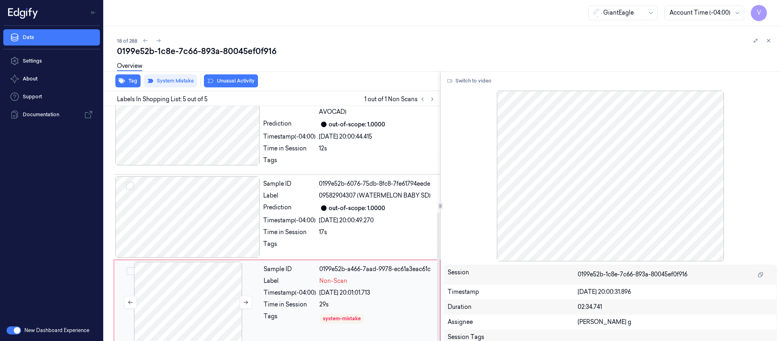
click at [184, 300] on div at bounding box center [188, 301] width 145 height 81
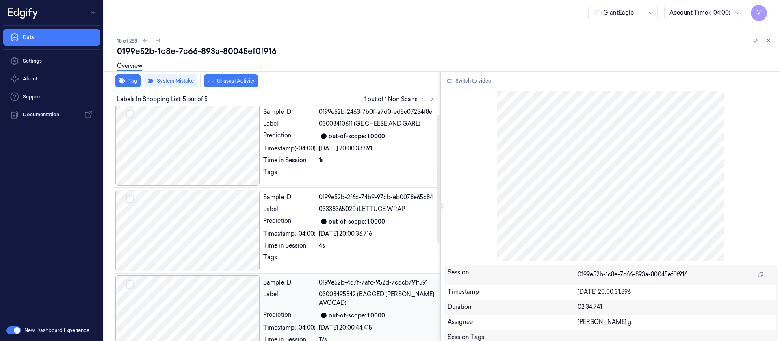
scroll to position [0, 0]
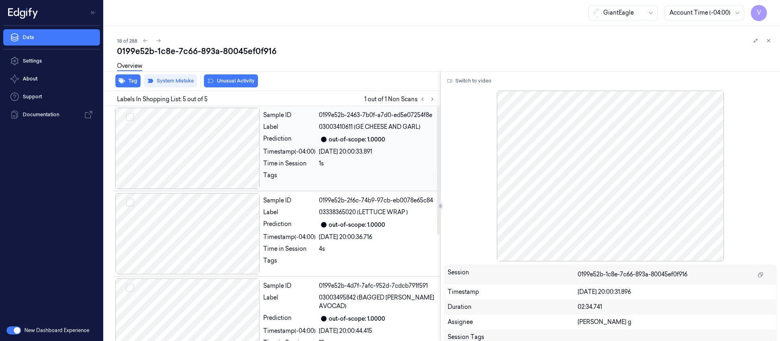
click at [188, 149] on div at bounding box center [187, 148] width 145 height 81
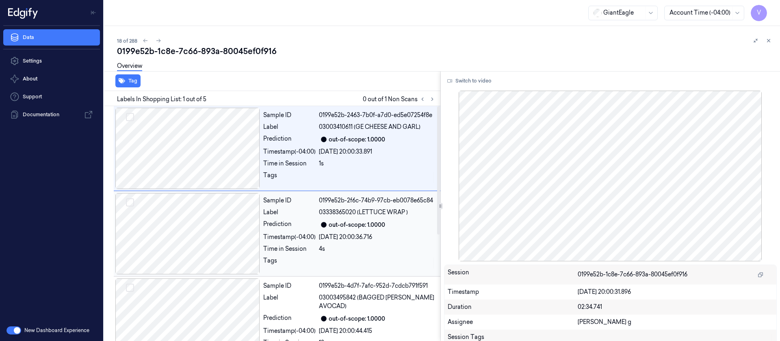
click at [199, 227] on div at bounding box center [187, 233] width 145 height 81
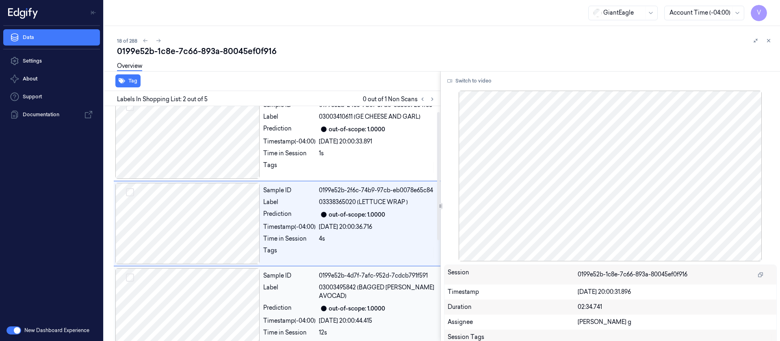
click at [195, 301] on div at bounding box center [187, 308] width 145 height 81
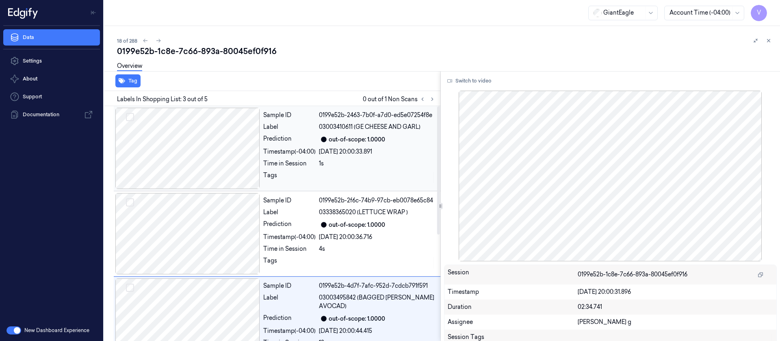
click at [197, 139] on div at bounding box center [187, 148] width 145 height 81
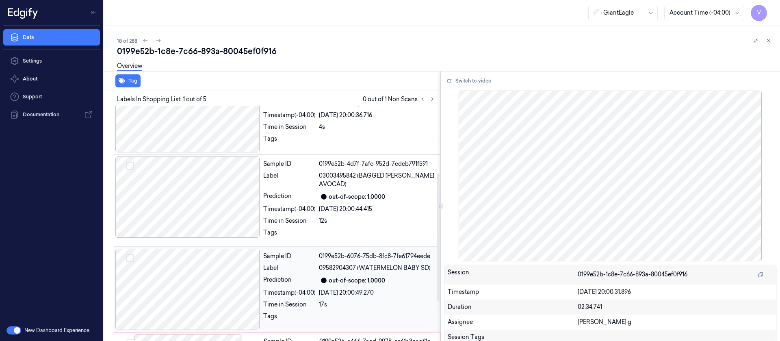
click at [201, 248] on div at bounding box center [187, 288] width 145 height 81
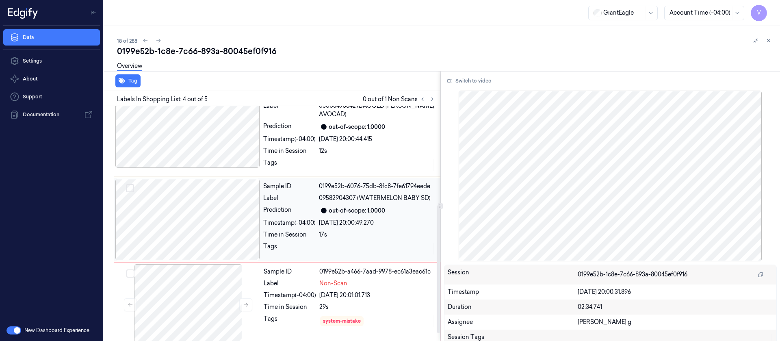
scroll to position [194, 0]
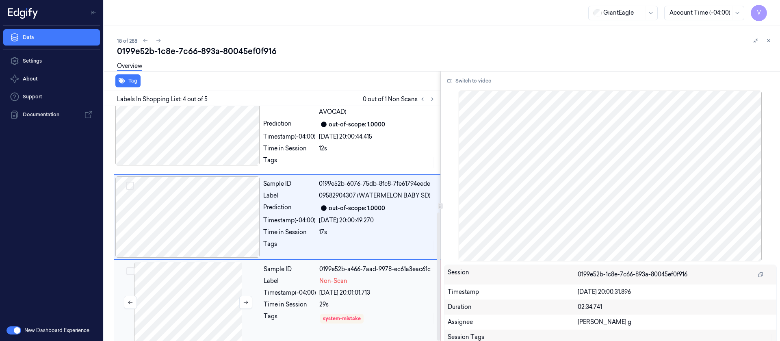
click at [184, 310] on div at bounding box center [188, 301] width 145 height 81
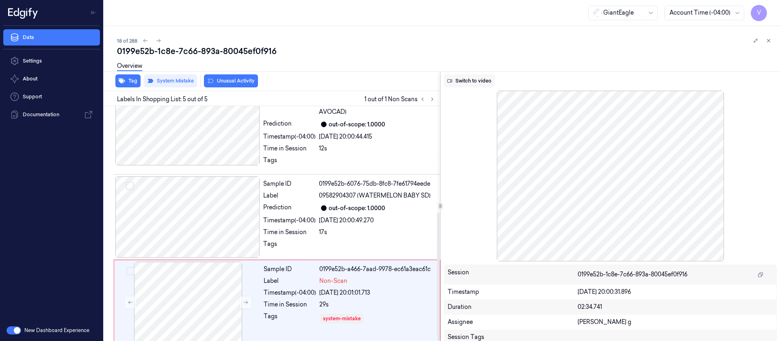
click at [462, 78] on button "Switch to video" at bounding box center [469, 80] width 51 height 13
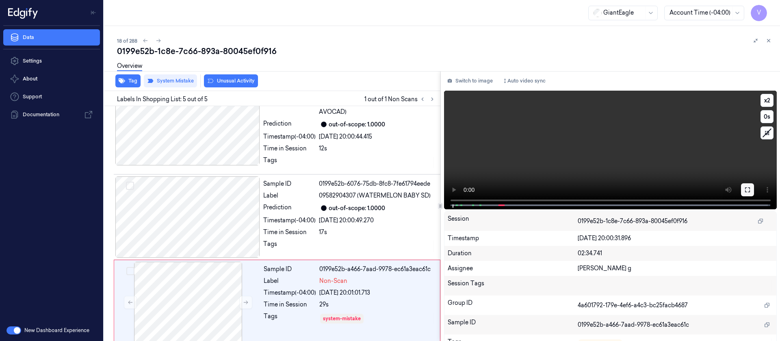
click at [745, 188] on icon at bounding box center [747, 189] width 6 height 6
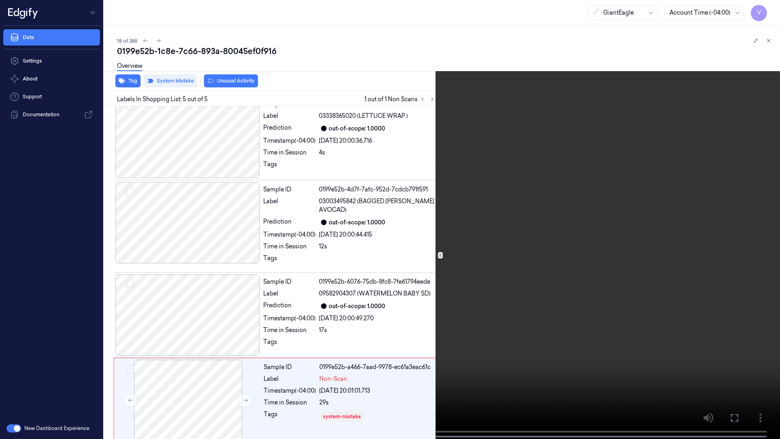
click at [0, 0] on icon at bounding box center [0, 0] width 0 height 0
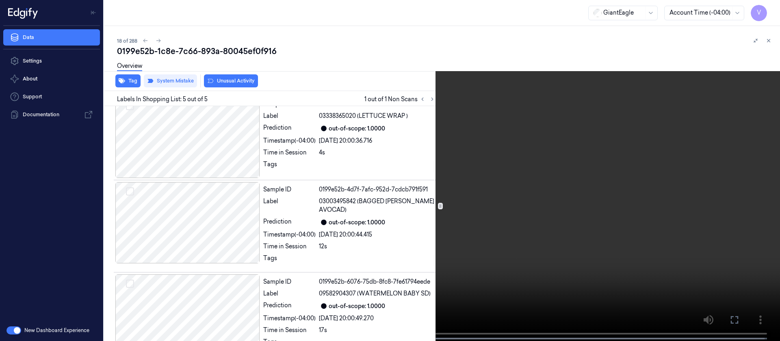
scroll to position [194, 0]
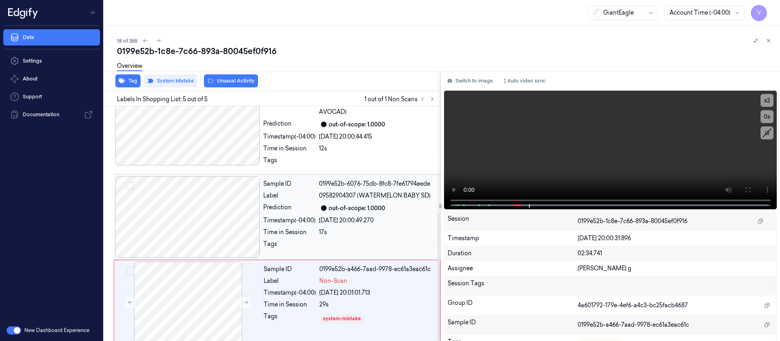
click at [205, 210] on div at bounding box center [187, 216] width 145 height 81
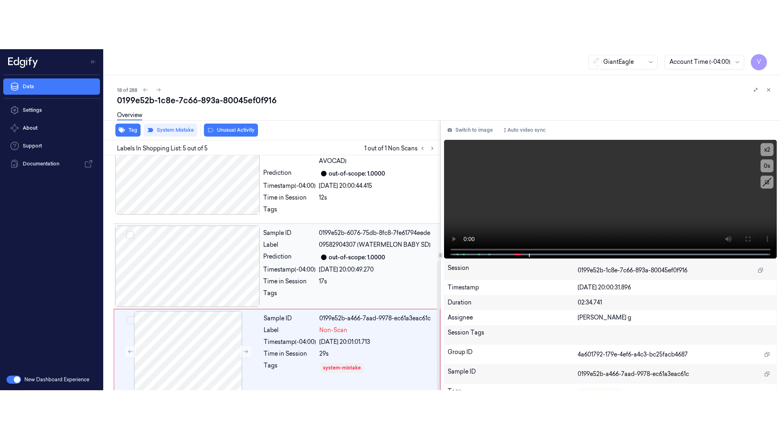
scroll to position [181, 0]
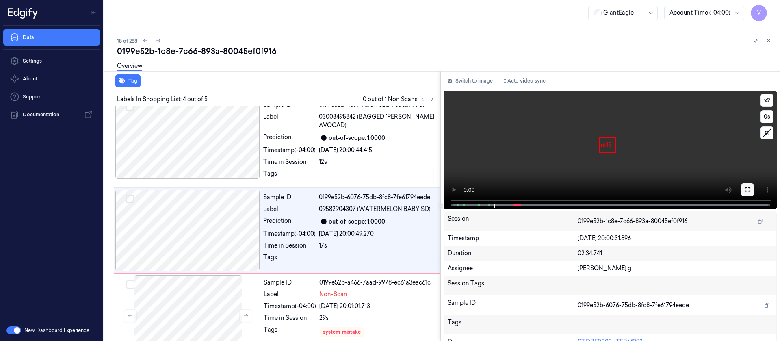
click at [745, 190] on icon at bounding box center [747, 189] width 6 height 6
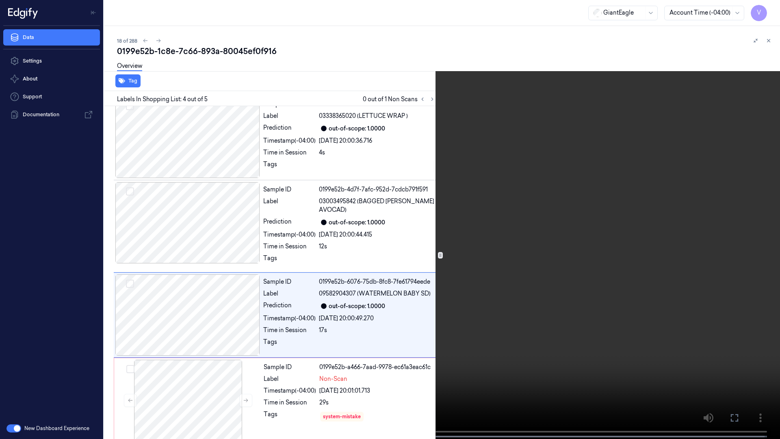
click at [0, 0] on button at bounding box center [0, 0] width 0 height 0
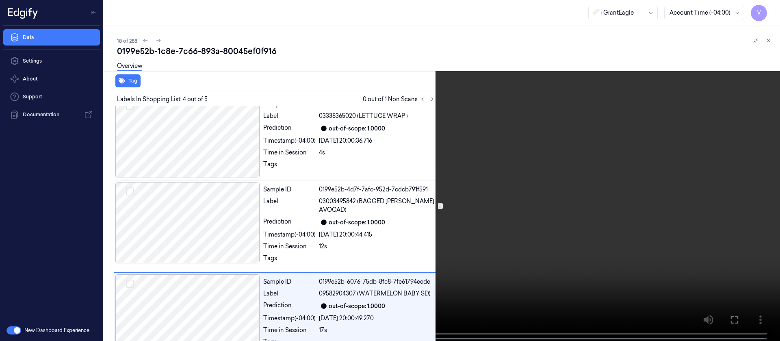
scroll to position [181, 0]
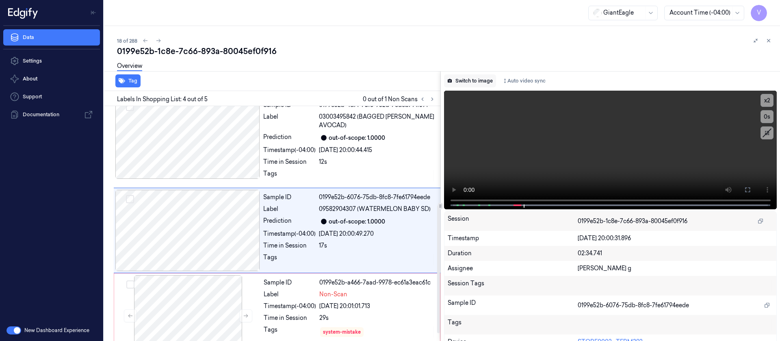
click at [475, 77] on button "Switch to image" at bounding box center [470, 80] width 52 height 13
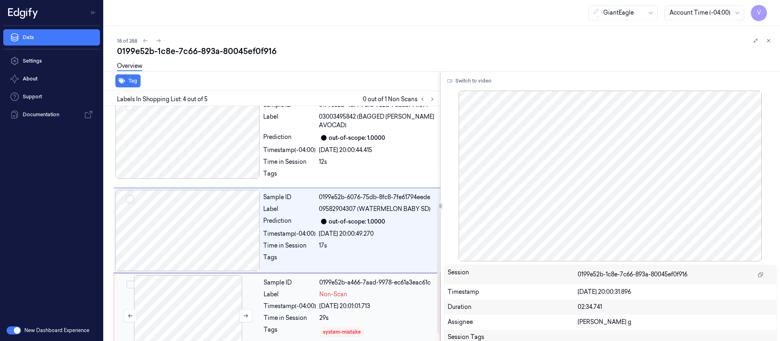
click at [167, 289] on div at bounding box center [188, 315] width 145 height 81
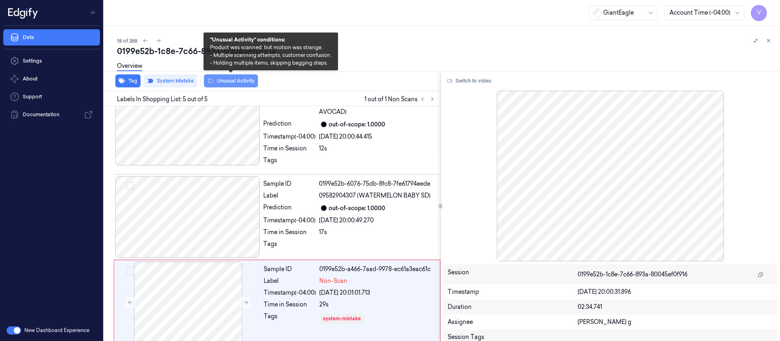
click at [234, 78] on button "Unusual Activity" at bounding box center [231, 80] width 54 height 13
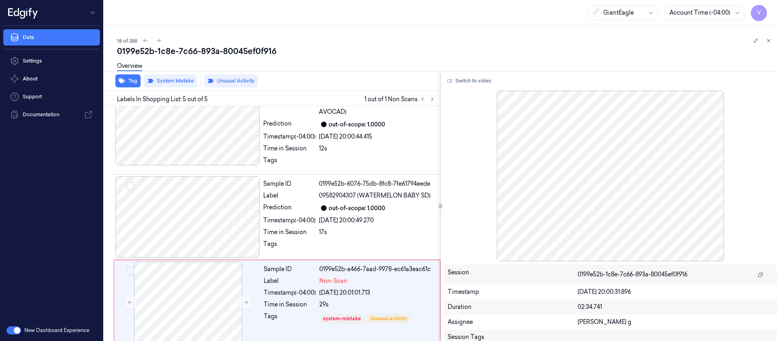
click at [311, 64] on div "Overview" at bounding box center [445, 67] width 656 height 21
click at [156, 43] on icon at bounding box center [159, 41] width 6 height 6
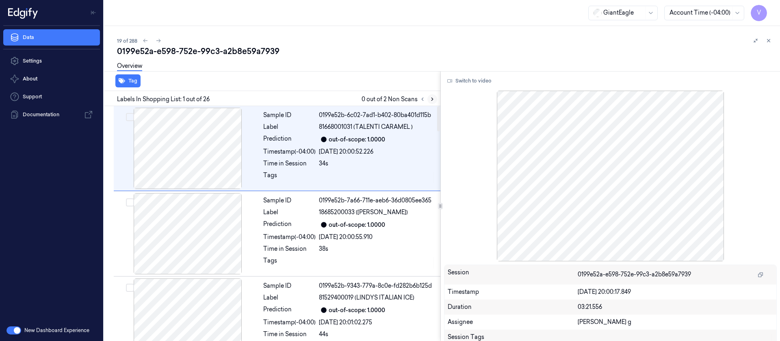
click at [431, 97] on icon at bounding box center [432, 99] width 6 height 6
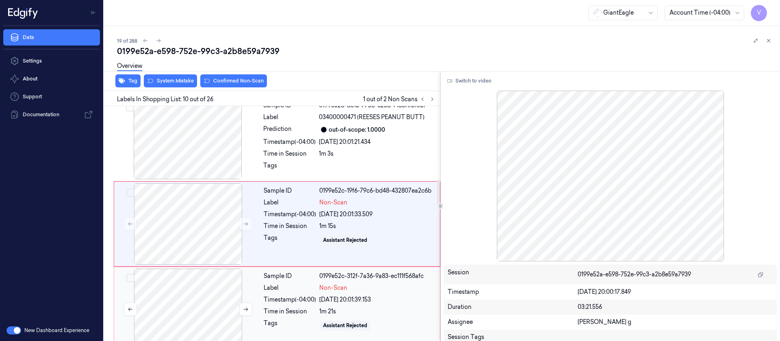
scroll to position [692, 0]
click at [196, 236] on div at bounding box center [188, 223] width 145 height 81
click at [199, 149] on div at bounding box center [187, 137] width 145 height 81
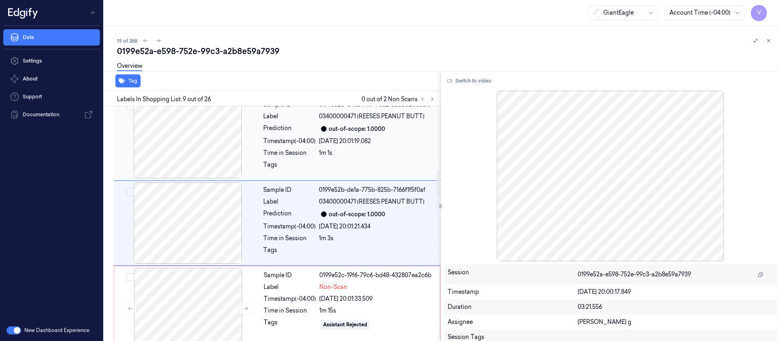
scroll to position [607, 0]
click at [474, 81] on button "Switch to video" at bounding box center [469, 80] width 51 height 13
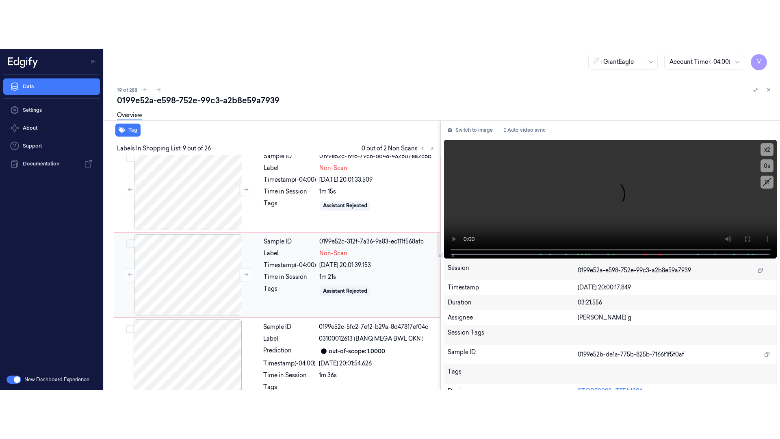
scroll to position [790, 0]
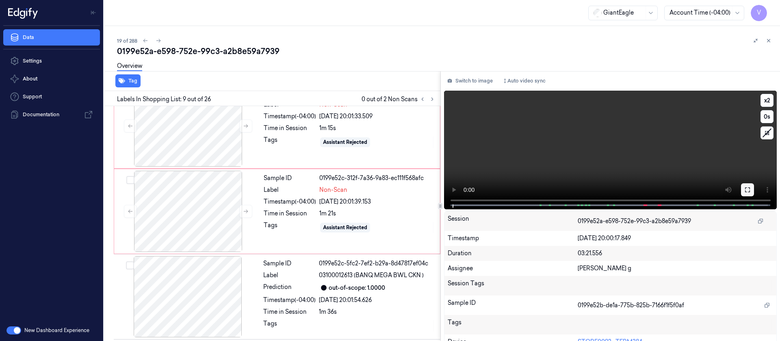
click at [746, 188] on icon at bounding box center [747, 189] width 6 height 6
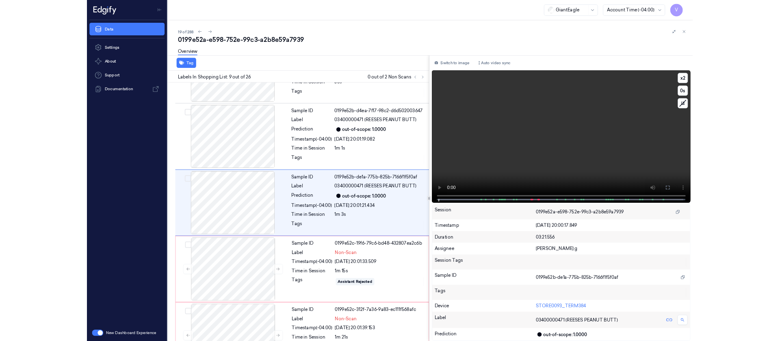
scroll to position [558, 0]
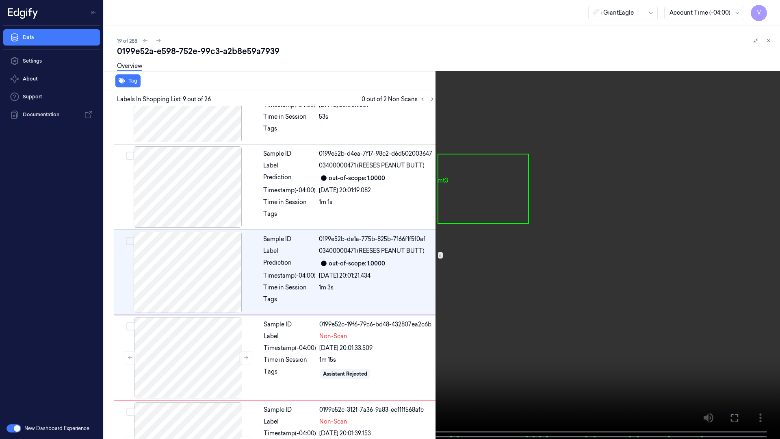
click at [0, 0] on icon at bounding box center [0, 0] width 0 height 0
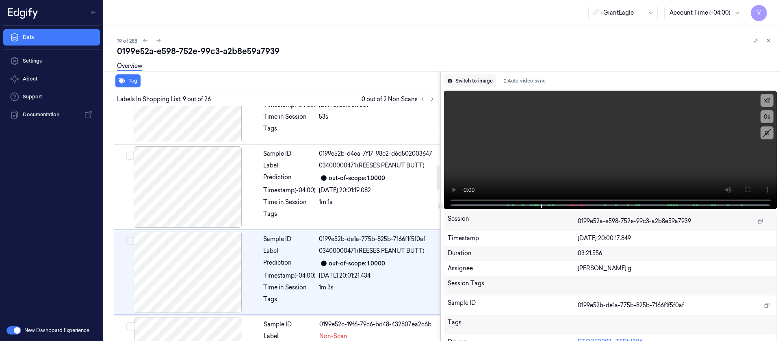
click at [465, 76] on button "Switch to image" at bounding box center [470, 80] width 52 height 13
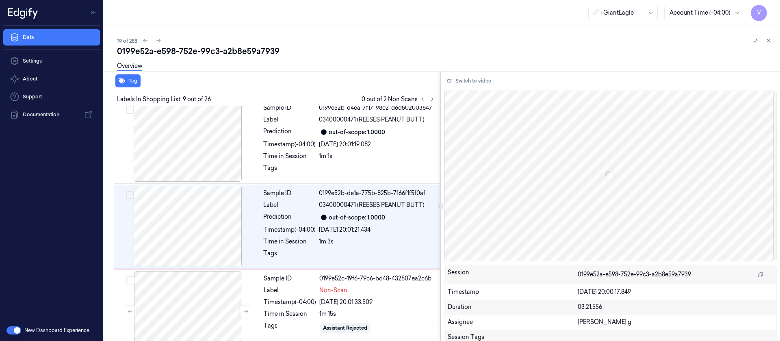
scroll to position [607, 0]
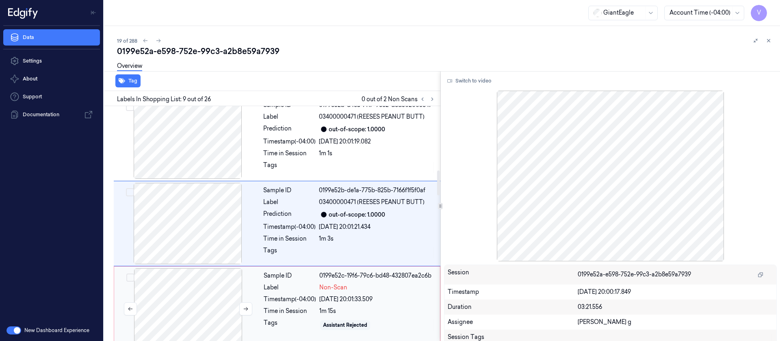
click at [191, 303] on div at bounding box center [188, 308] width 145 height 81
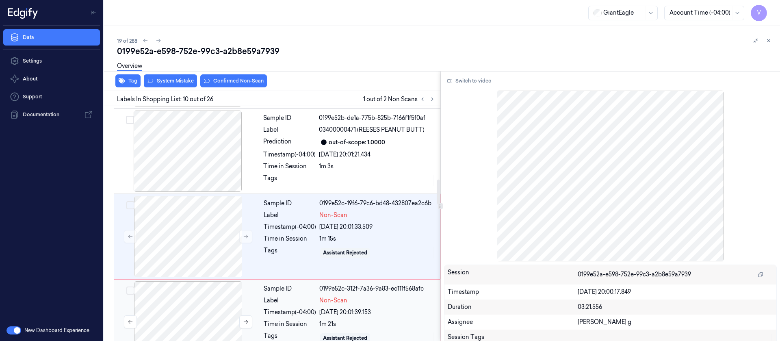
scroll to position [692, 0]
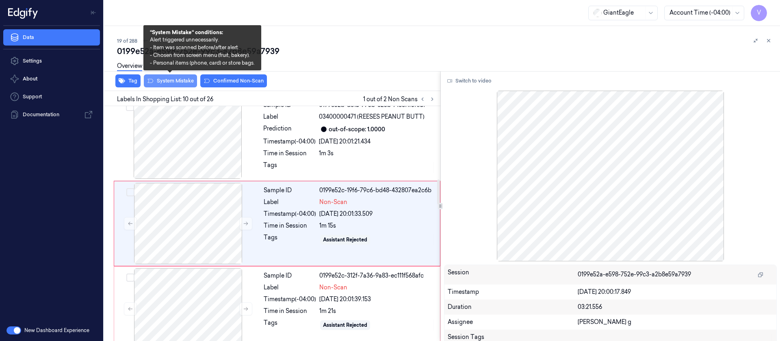
click at [172, 82] on button "System Mistake" at bounding box center [170, 80] width 53 height 13
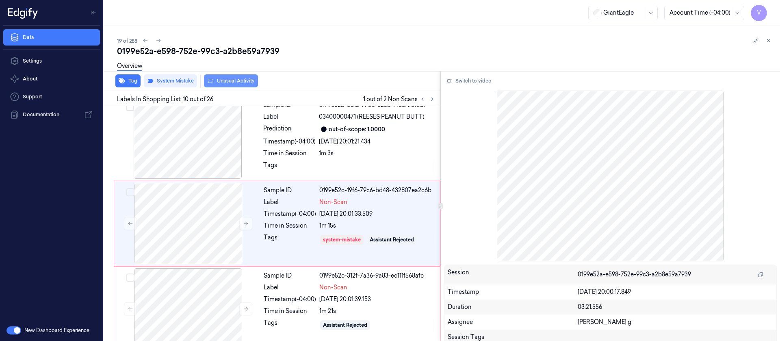
click at [227, 81] on button "Unusual Activity" at bounding box center [231, 80] width 54 height 13
click at [164, 328] on div at bounding box center [188, 308] width 145 height 81
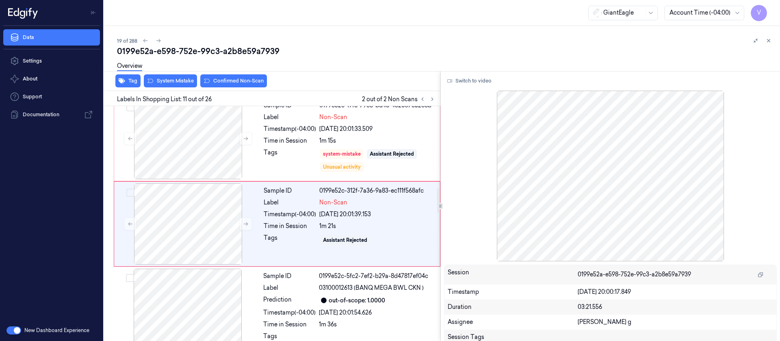
scroll to position [778, 0]
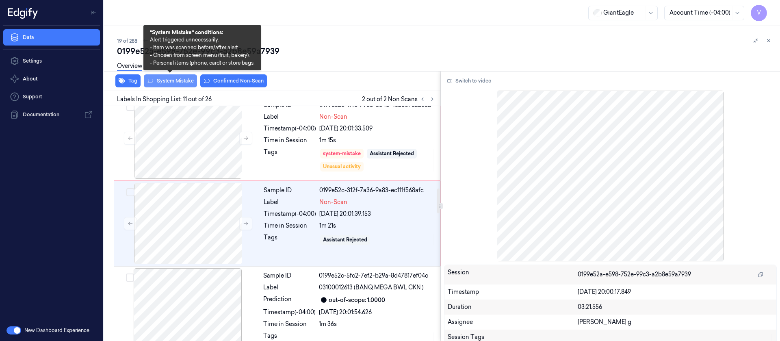
click at [169, 78] on button "System Mistake" at bounding box center [170, 80] width 53 height 13
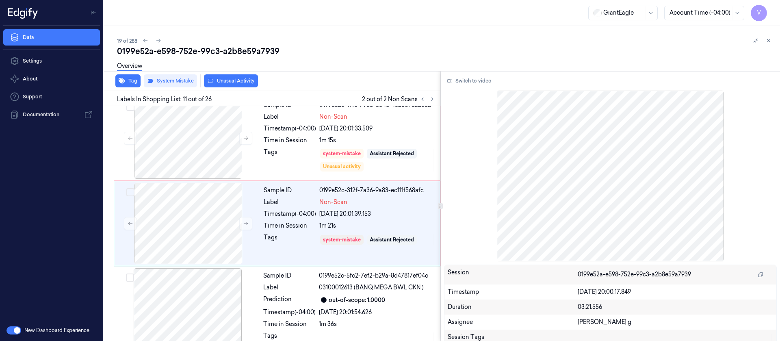
click at [229, 78] on button "Unusual Activity" at bounding box center [231, 80] width 54 height 13
click at [160, 39] on icon at bounding box center [159, 41] width 6 height 6
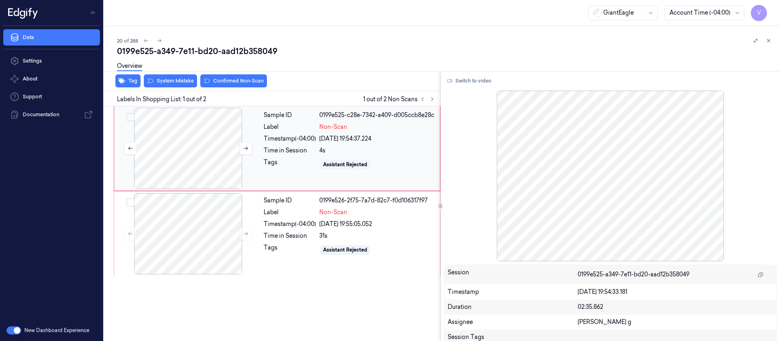
click at [230, 138] on div at bounding box center [188, 148] width 145 height 81
click at [474, 86] on button "Switch to video" at bounding box center [469, 80] width 51 height 13
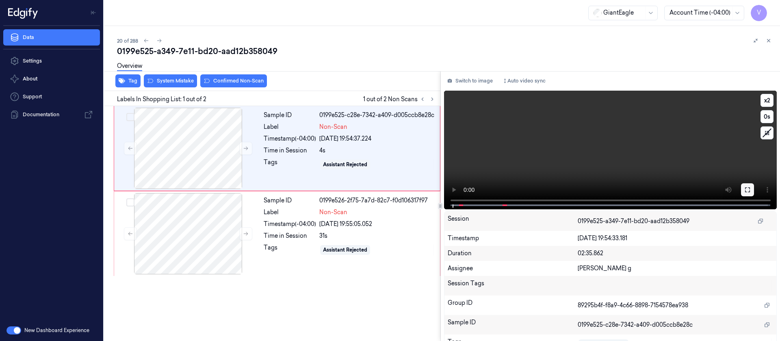
click at [746, 190] on icon at bounding box center [747, 189] width 6 height 6
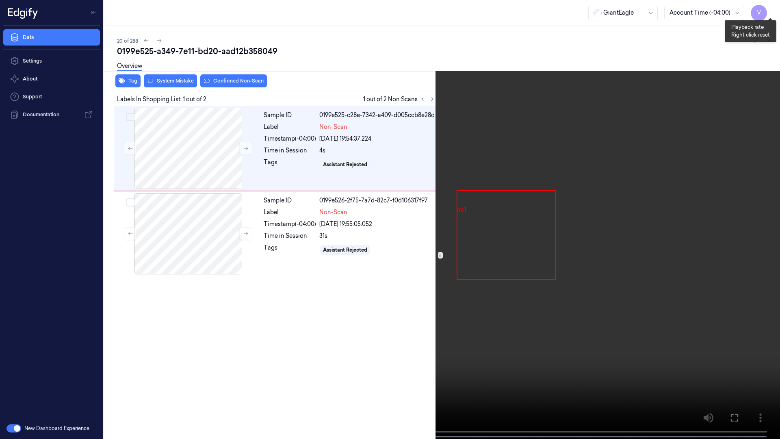
click at [765, 12] on button "x 2" at bounding box center [769, 9] width 13 height 13
click at [765, 12] on button "x 4" at bounding box center [769, 9] width 13 height 13
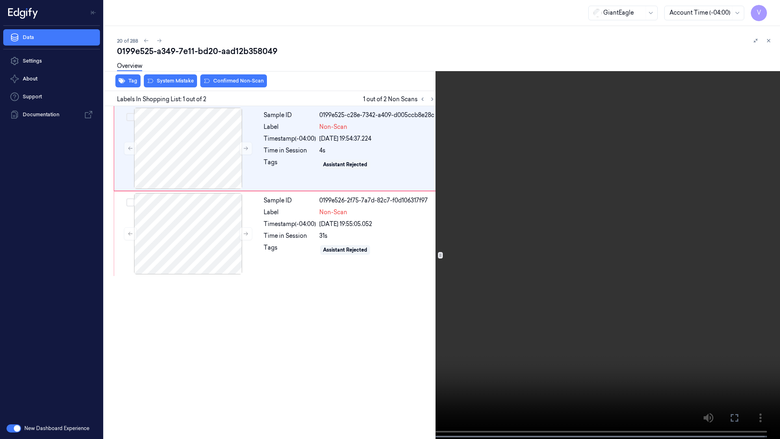
click at [0, 0] on button at bounding box center [0, 0] width 0 height 0
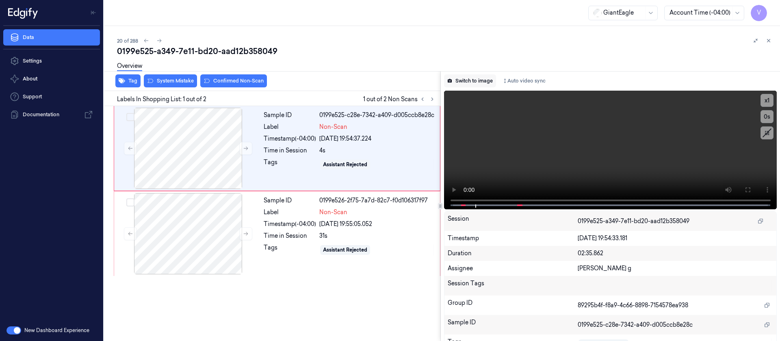
click at [491, 85] on button "Switch to image" at bounding box center [470, 80] width 52 height 13
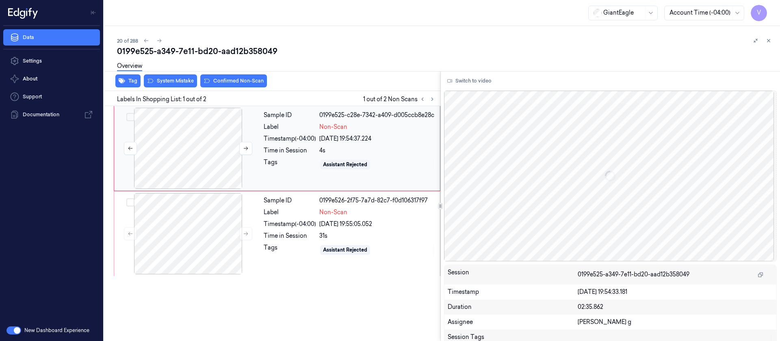
click at [220, 141] on div at bounding box center [188, 148] width 145 height 81
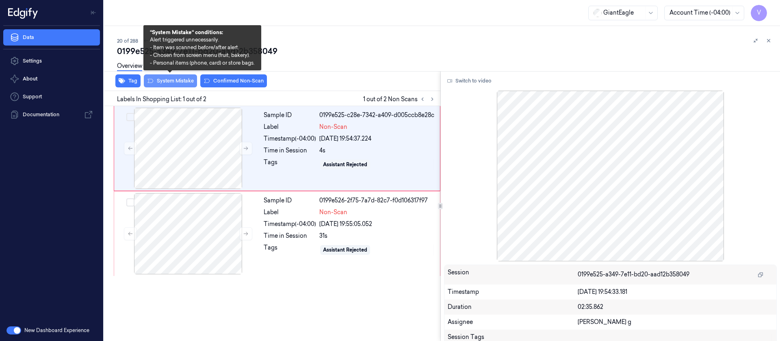
click at [166, 83] on button "System Mistake" at bounding box center [170, 80] width 53 height 13
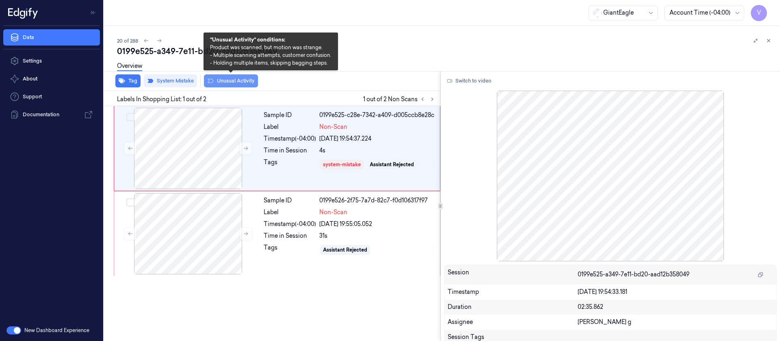
click at [232, 80] on button "Unusual Activity" at bounding box center [231, 80] width 54 height 13
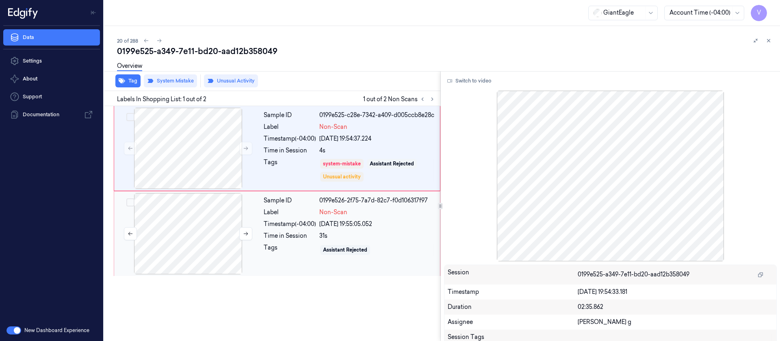
click at [183, 225] on div at bounding box center [188, 233] width 145 height 81
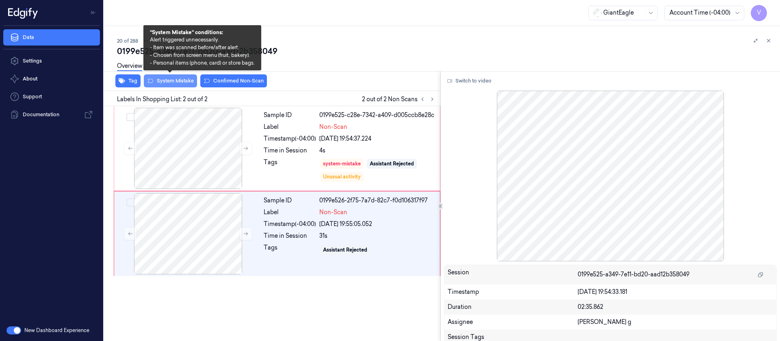
click at [163, 80] on button "System Mistake" at bounding box center [170, 80] width 53 height 13
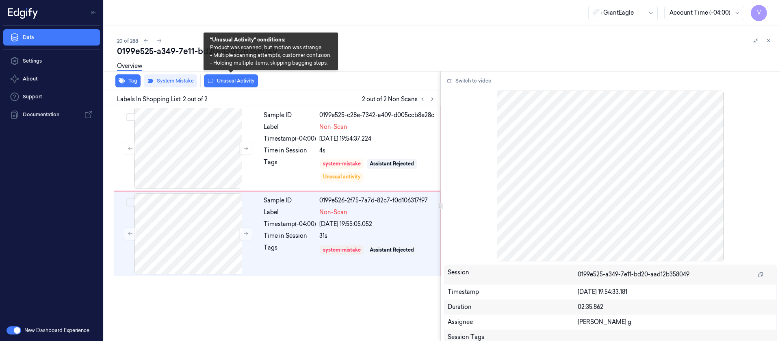
click at [237, 81] on button "Unusual Activity" at bounding box center [231, 80] width 54 height 13
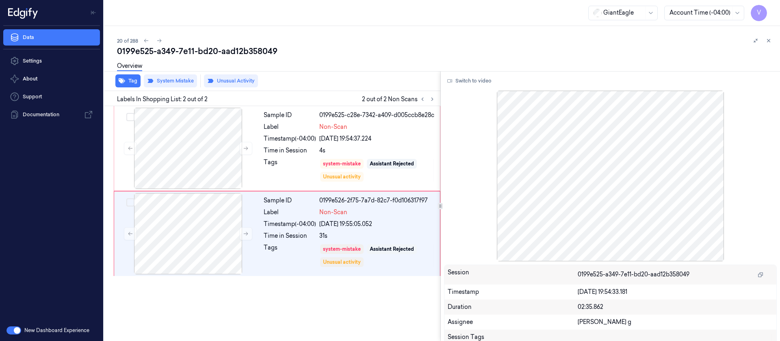
click at [237, 81] on button "Unusual Activity" at bounding box center [231, 80] width 54 height 13
click at [160, 39] on icon at bounding box center [159, 41] width 6 height 6
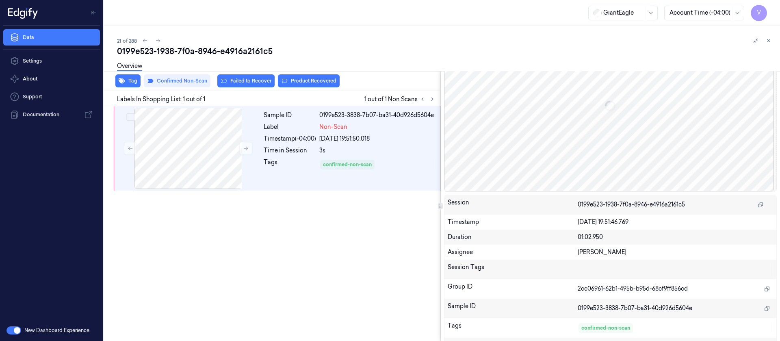
scroll to position [97, 0]
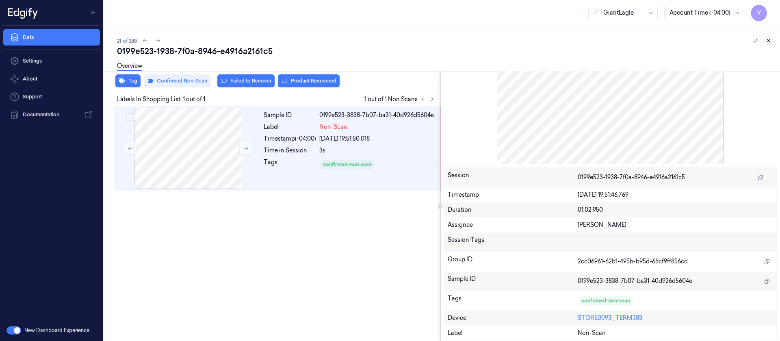
click at [771, 37] on button at bounding box center [768, 41] width 10 height 10
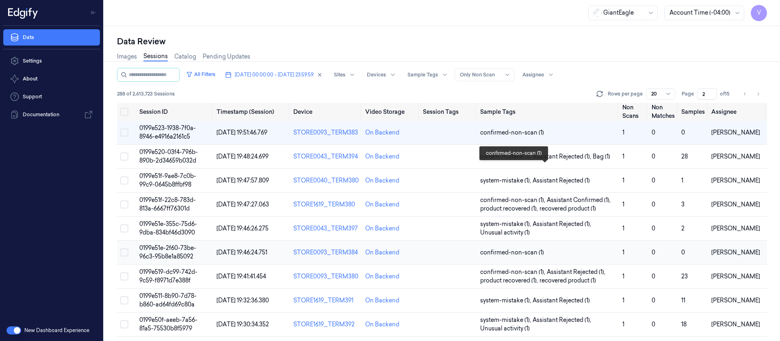
scroll to position [265, 0]
